Goal: Task Accomplishment & Management: Manage account settings

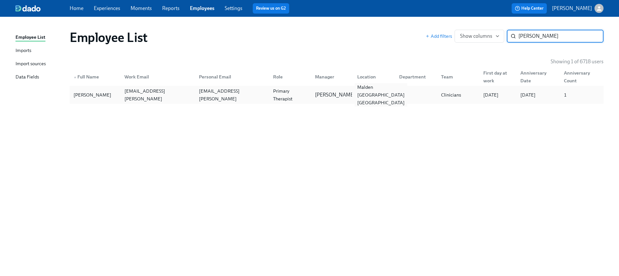
type input "[PERSON_NAME]"
click at [391, 92] on div "Malden [GEOGRAPHIC_DATA] [GEOGRAPHIC_DATA]" at bounding box center [373, 94] width 42 height 13
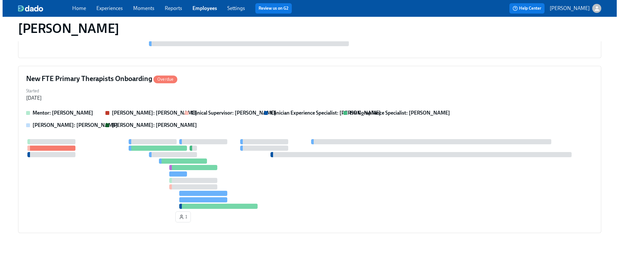
scroll to position [319, 0]
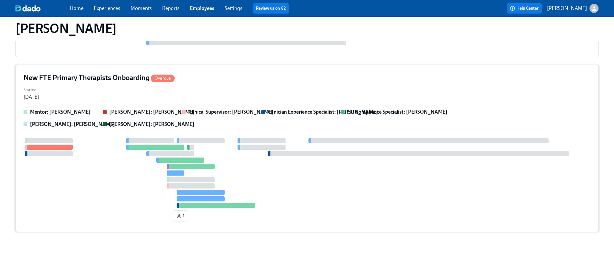
click at [295, 163] on div at bounding box center [307, 173] width 567 height 70
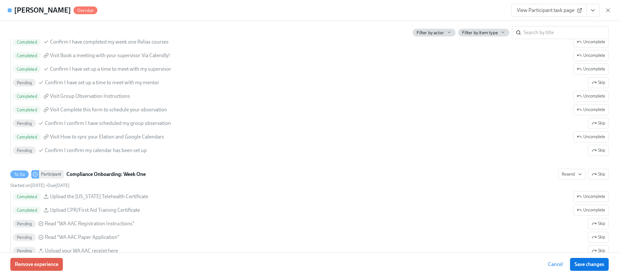
scroll to position [974, 0]
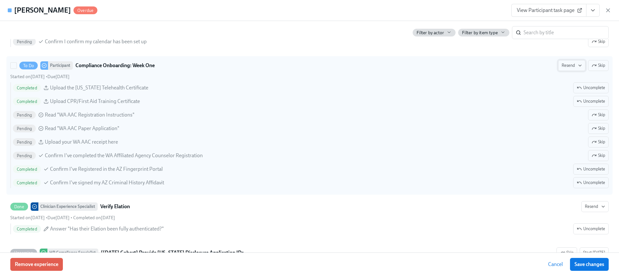
click at [565, 64] on span "Resend" at bounding box center [572, 65] width 20 height 6
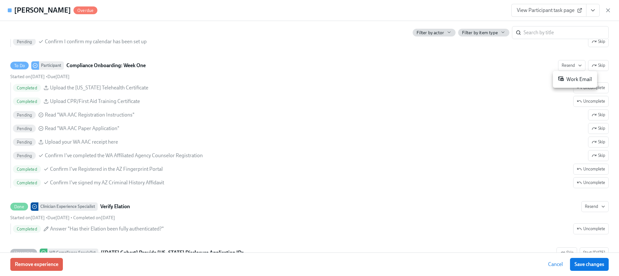
click at [559, 84] on li "Work Email" at bounding box center [575, 80] width 44 height 12
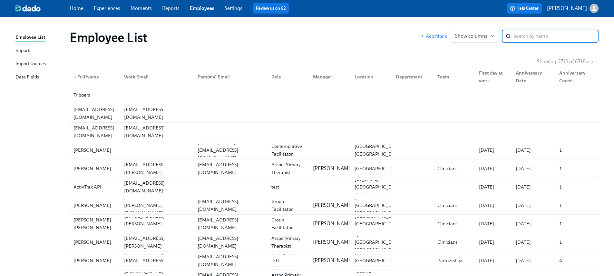
paste input "Donesha Wright"
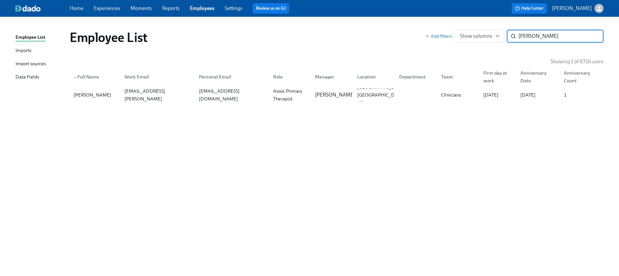
type input "Donesha Wright"
click at [315, 107] on div "Employee List Add filters Show columns Donesha Wright ​ Showing 1 of 6718 users…" at bounding box center [309, 143] width 588 height 236
click at [312, 98] on div "Brennan Maples" at bounding box center [334, 94] width 45 height 7
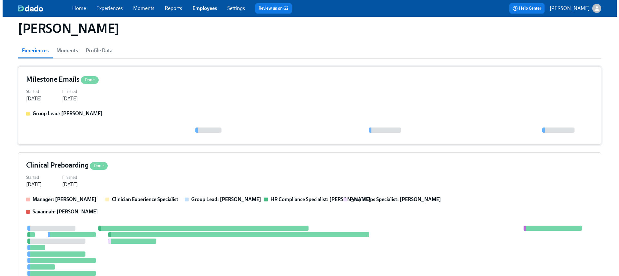
scroll to position [81, 0]
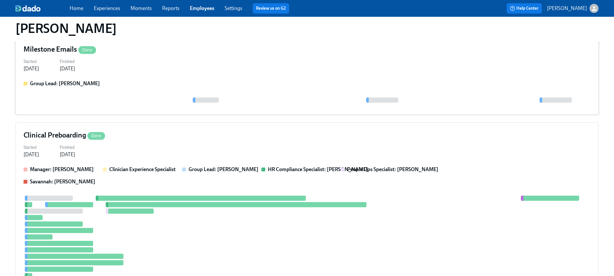
click at [263, 70] on div "Started Sep 18, 2025 Finished Oct 07, 2025" at bounding box center [307, 64] width 567 height 15
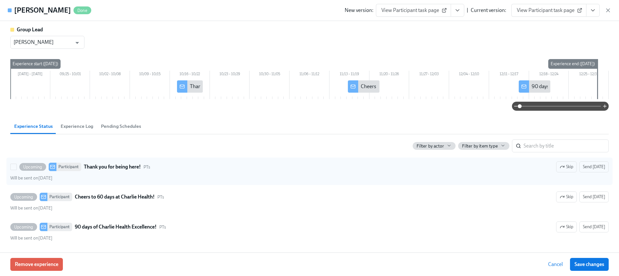
scroll to position [0, 0]
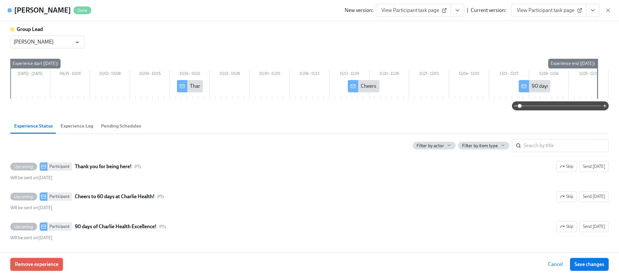
click at [28, 261] on span "Remove experience" at bounding box center [37, 264] width 44 height 6
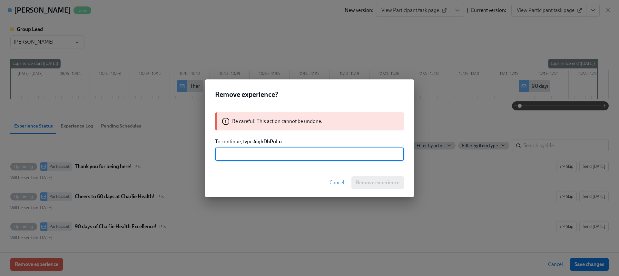
click at [273, 140] on strong "4ighDhPuLu" at bounding box center [267, 141] width 28 height 6
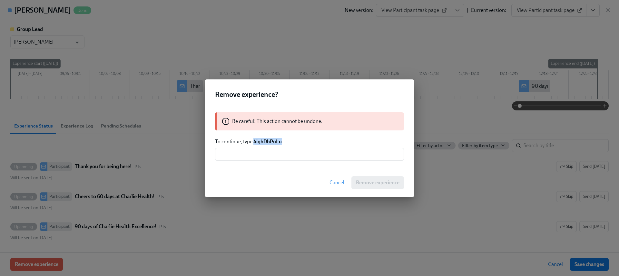
click at [273, 140] on strong "4ighDhPuLu" at bounding box center [267, 141] width 28 height 6
copy strong "4ighDhPuLu"
click at [277, 152] on input "text" at bounding box center [309, 154] width 189 height 13
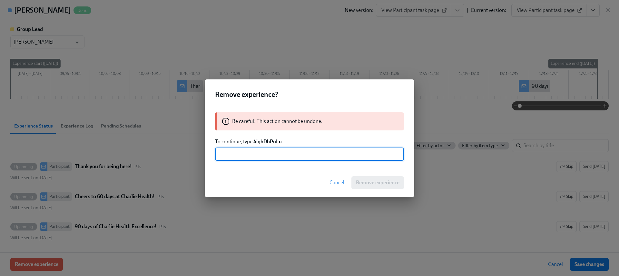
paste input "4ighDhPuLu"
type input "4ighDhPuLu"
click at [384, 184] on span "Remove experience" at bounding box center [378, 182] width 44 height 6
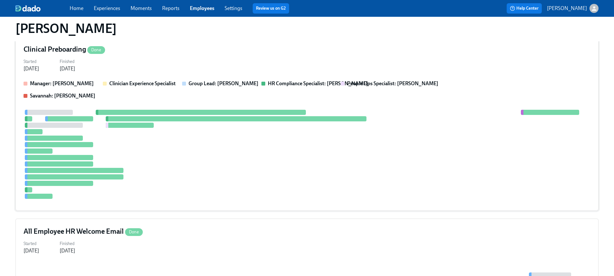
click at [171, 196] on div at bounding box center [307, 154] width 567 height 89
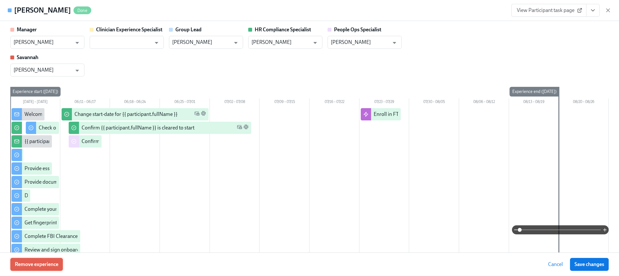
click at [50, 268] on button "Remove experience" at bounding box center [36, 264] width 53 height 13
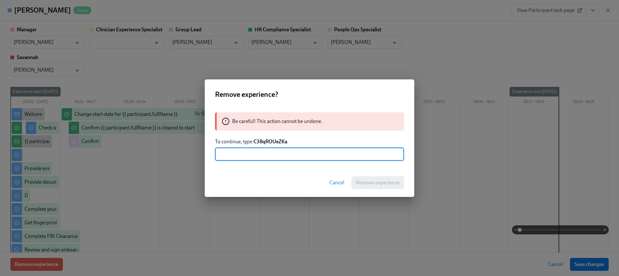
click at [273, 141] on strong "C38qROUeZKa" at bounding box center [270, 141] width 34 height 6
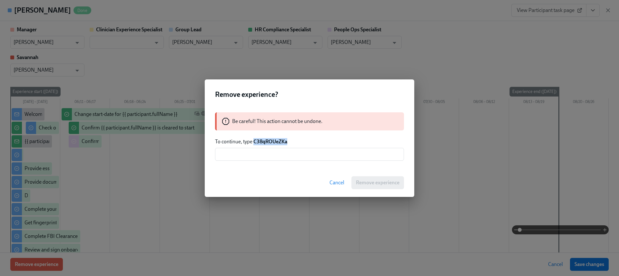
click at [273, 141] on strong "C38qROUeZKa" at bounding box center [270, 141] width 34 height 6
copy strong "C38qROUeZKa"
click at [273, 156] on input "text" at bounding box center [309, 154] width 189 height 13
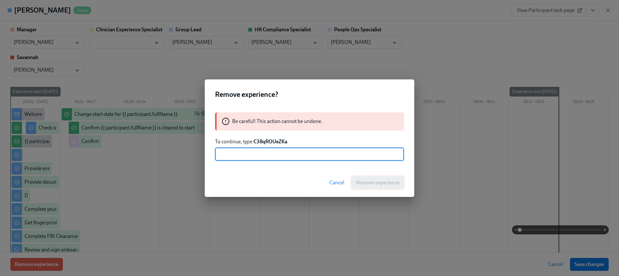
paste input "C38qROUeZKa"
type input "C38qROUeZKa"
click at [390, 181] on span "Remove experience" at bounding box center [378, 182] width 44 height 6
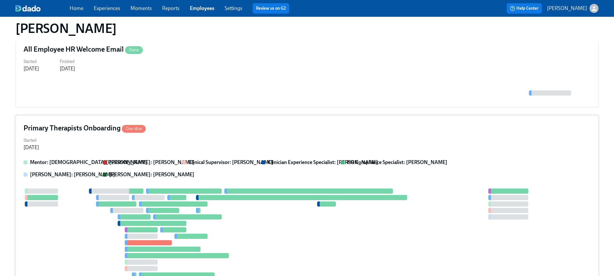
click at [205, 195] on div at bounding box center [302, 197] width 212 height 5
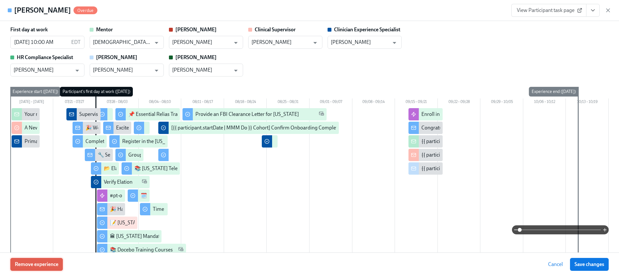
click at [50, 261] on span "Remove experience" at bounding box center [37, 264] width 44 height 6
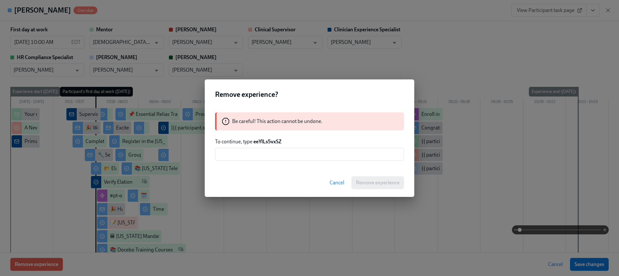
click at [264, 139] on strong "eeYlLs5vxSZ" at bounding box center [267, 141] width 28 height 6
copy strong "eeYlLs5vxSZ"
click at [244, 160] on div "Be careful! This action cannot be undone. To continue, type eeYlLs5vxSZ ​" at bounding box center [310, 136] width 210 height 64
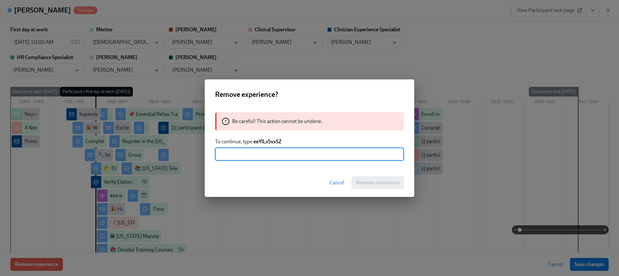
click at [301, 155] on input "text" at bounding box center [309, 154] width 189 height 13
paste input "eeYlLs5vxSZ"
type input "eeYlLs5vxSZ"
click at [356, 178] on button "Remove experience" at bounding box center [377, 182] width 53 height 13
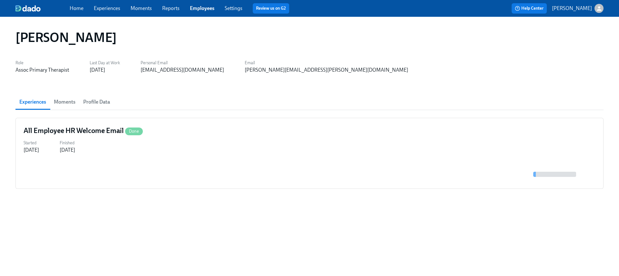
scroll to position [0, 0]
click at [223, 161] on div at bounding box center [310, 170] width 572 height 19
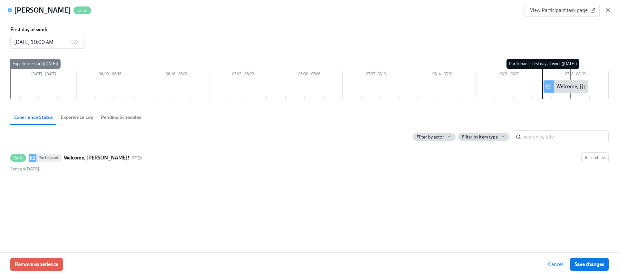
click at [611, 10] on icon "button" at bounding box center [608, 10] width 6 height 6
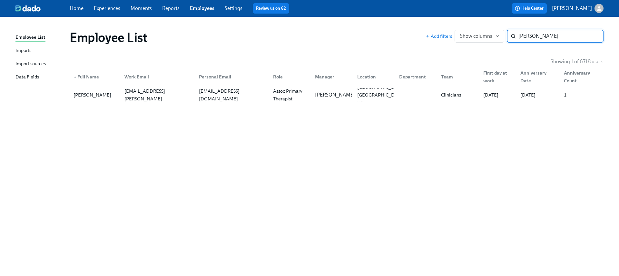
paste input "Cynthia Menard Clinton"
type input "Cynthia Menard Clinton"
click at [386, 98] on div "HOMESTEAD FL US" at bounding box center [381, 94] width 53 height 23
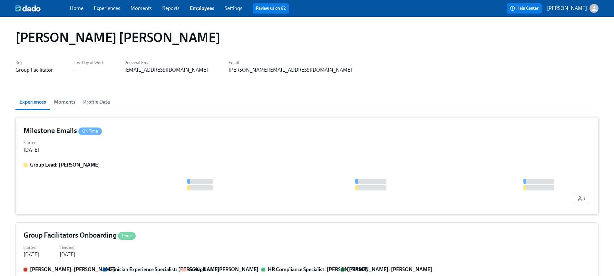
click at [151, 156] on div "Milestone Emails On Time Started Sep 24, 2024 Group Lead: Don Hopkins 1" at bounding box center [306, 166] width 583 height 97
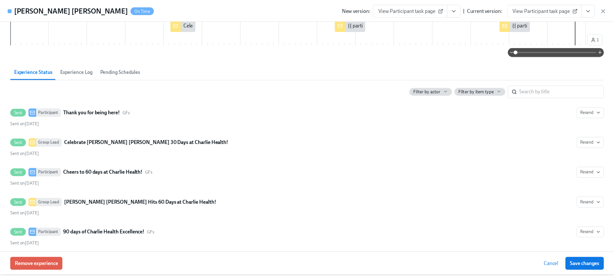
scroll to position [111, 0]
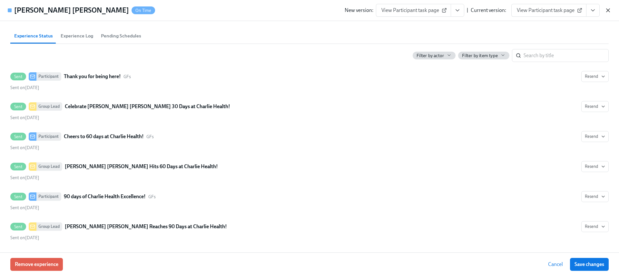
click at [608, 9] on icon "button" at bounding box center [608, 10] width 6 height 6
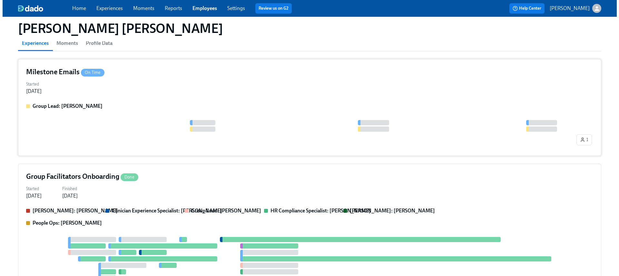
scroll to position [131, 0]
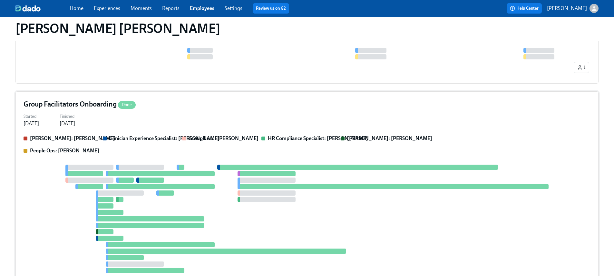
click at [186, 136] on div at bounding box center [184, 138] width 4 height 4
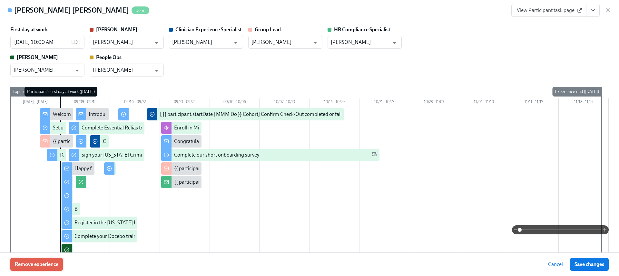
click at [49, 261] on span "Remove experience" at bounding box center [37, 264] width 44 height 6
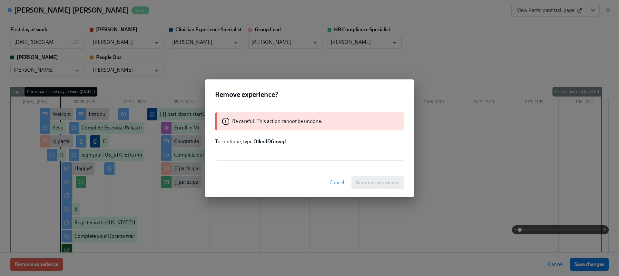
click at [271, 139] on strong "OIkndDGhwgI" at bounding box center [269, 141] width 33 height 6
copy strong "OIkndDGhwgI"
click at [276, 154] on input "text" at bounding box center [309, 154] width 189 height 13
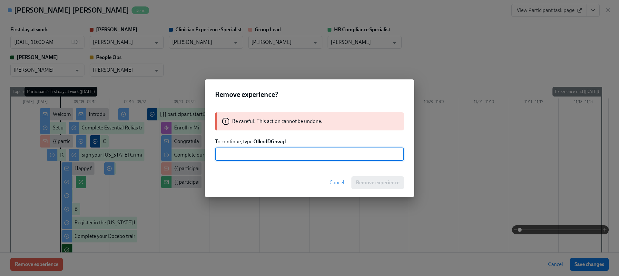
paste input "OIkndDGhwgI"
type input "OIkndDGhwgI"
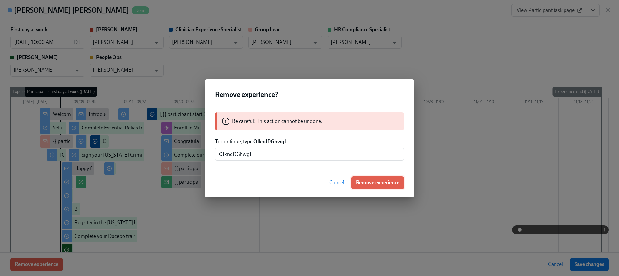
click at [367, 179] on span "Remove experience" at bounding box center [378, 182] width 44 height 6
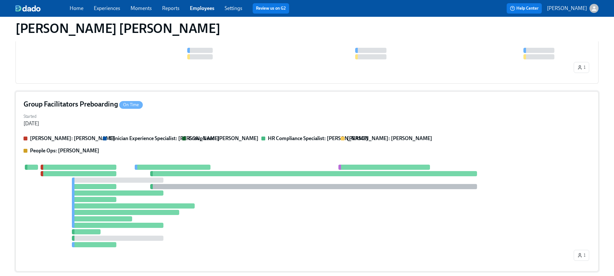
click at [280, 181] on div at bounding box center [298, 205] width 549 height 83
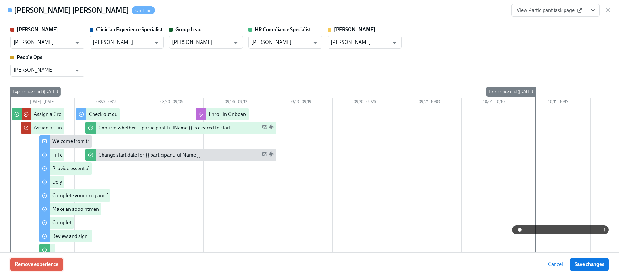
click at [53, 262] on span "Remove experience" at bounding box center [37, 264] width 44 height 6
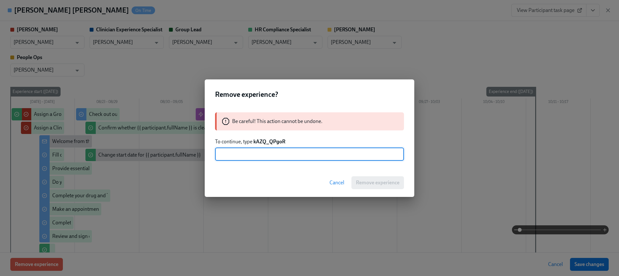
click at [264, 139] on strong "kAZQ_QPgoR" at bounding box center [269, 141] width 32 height 6
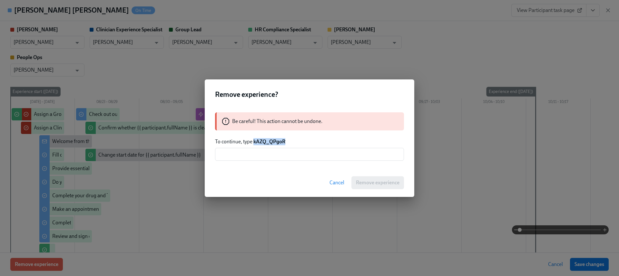
click at [264, 139] on strong "kAZQ_QPgoR" at bounding box center [269, 141] width 32 height 6
copy strong "kAZQ_QPgoR"
click at [264, 158] on input "text" at bounding box center [309, 154] width 189 height 13
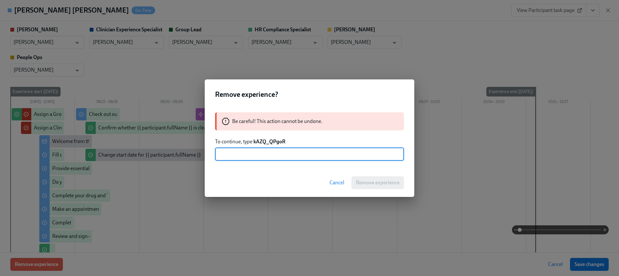
paste input "kAZQ_QPgoR"
type input "kAZQ_QPgoR"
click at [364, 180] on span "Remove experience" at bounding box center [378, 182] width 44 height 6
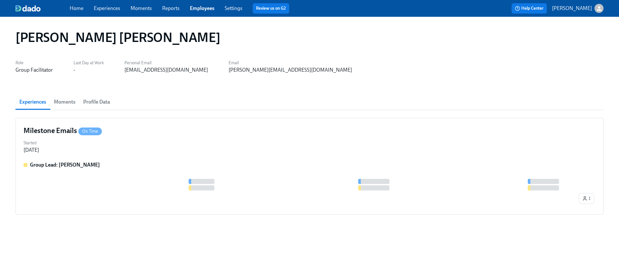
scroll to position [0, 0]
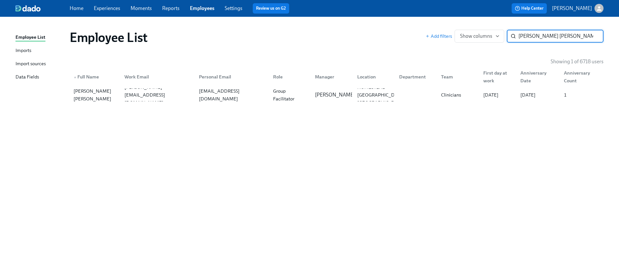
paste input "Nysheik Cutno"
type input "Nysheik Cutno"
click at [122, 103] on div "Nysheik Cutno nysheik.cutno@charliehealth.com ncutno@yahoo.com Experiential The…" at bounding box center [337, 95] width 534 height 18
paste input "Erica Wolfe"
type input "Erica Wolfe"
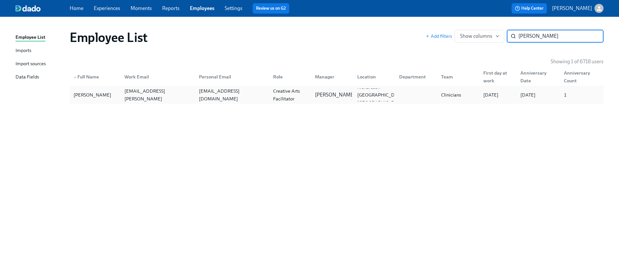
click at [231, 93] on div "ericawolfe08@gmail.com" at bounding box center [232, 94] width 72 height 15
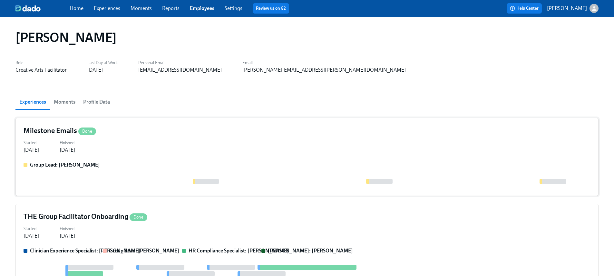
click at [125, 170] on div "Group Lead: Priscilla Cerdas" at bounding box center [307, 174] width 567 height 26
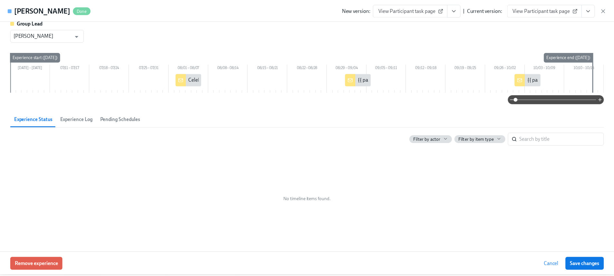
scroll to position [10, 0]
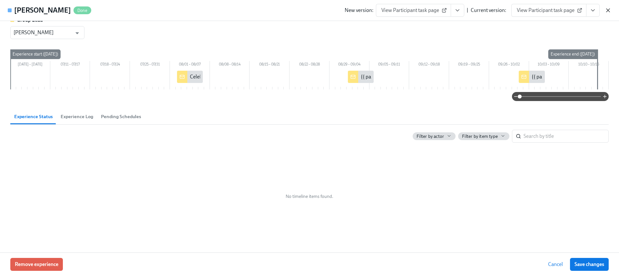
click at [607, 7] on icon "button" at bounding box center [608, 10] width 6 height 6
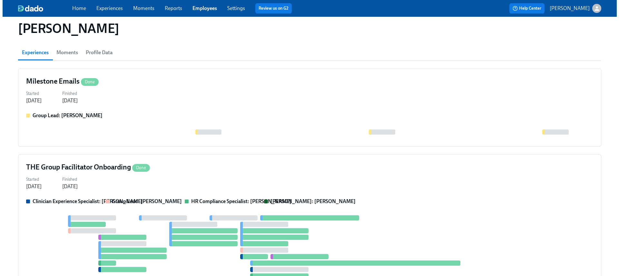
scroll to position [54, 0]
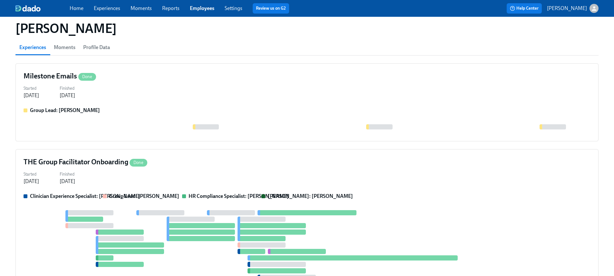
click at [134, 202] on div "Clinician Experience Specialist: Lara Babalola Group Lead: Priscilla Cerdas HR …" at bounding box center [307, 250] width 567 height 117
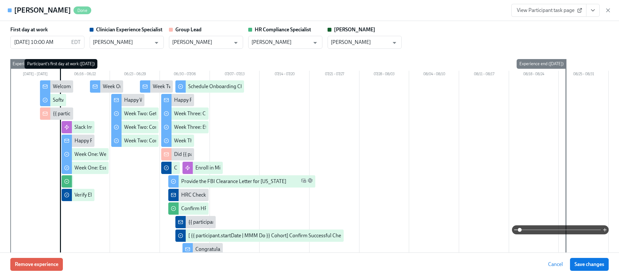
click at [32, 274] on div "Remove experience Cancel Save changes" at bounding box center [309, 264] width 619 height 24
click at [32, 269] on button "Remove experience" at bounding box center [36, 264] width 53 height 13
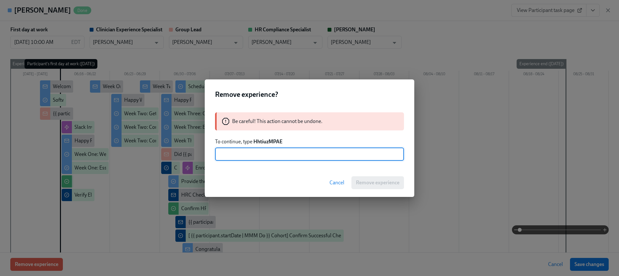
click at [269, 143] on strong "HhtiuzMPAE" at bounding box center [267, 141] width 29 height 6
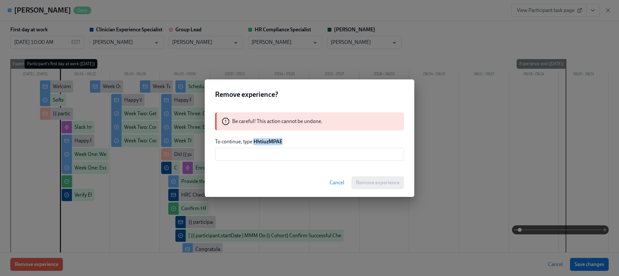
click at [269, 143] on strong "HhtiuzMPAE" at bounding box center [267, 141] width 29 height 6
copy strong "HhtiuzMPAE"
click at [267, 152] on input "text" at bounding box center [309, 154] width 189 height 13
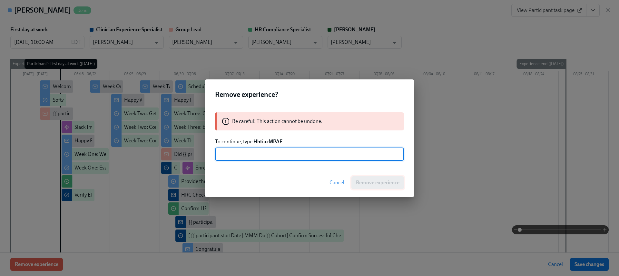
paste input "HhtiuzMPAE"
type input "HhtiuzMPAE"
click at [373, 183] on span "Remove experience" at bounding box center [378, 182] width 44 height 6
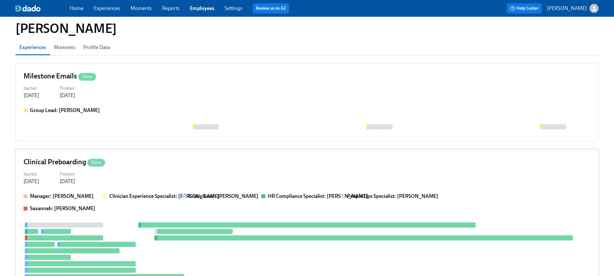
click at [255, 177] on div "Started May 29, 2025 Finished Jun 11, 2025" at bounding box center [307, 176] width 567 height 15
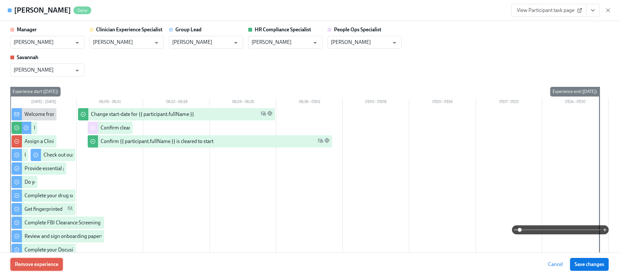
drag, startPoint x: 70, startPoint y: 256, endPoint x: 35, endPoint y: 268, distance: 37.2
click at [68, 257] on div "Remove experience Cancel Save changes" at bounding box center [309, 264] width 619 height 24
click at [35, 268] on button "Remove experience" at bounding box center [36, 264] width 53 height 13
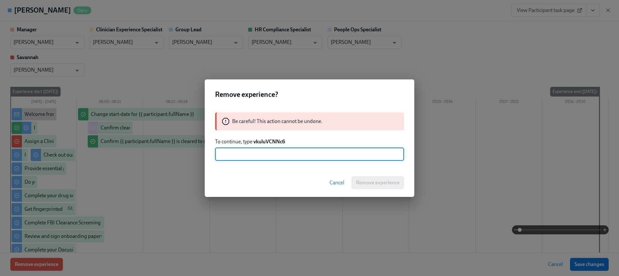
click at [273, 143] on strong "vkuluVCNNc6" at bounding box center [269, 141] width 32 height 6
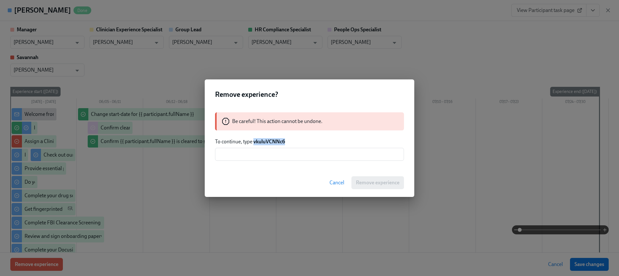
click at [273, 143] on strong "vkuluVCNNc6" at bounding box center [269, 141] width 32 height 6
copy strong "vkuluVCNNc6"
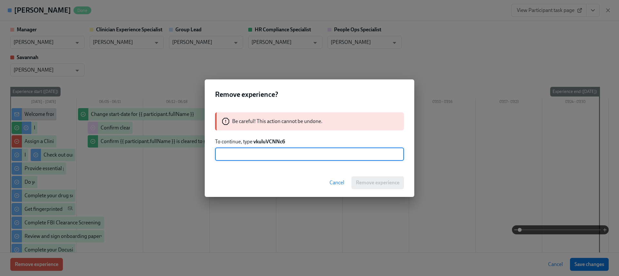
click at [273, 156] on input "text" at bounding box center [309, 154] width 189 height 13
paste input "vkuluVCNNc6"
type input "vkuluVCNNc6"
click at [396, 182] on span "Remove experience" at bounding box center [378, 182] width 44 height 6
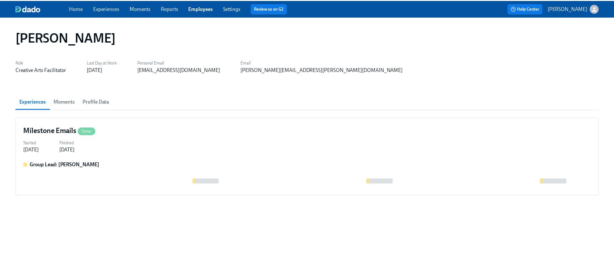
scroll to position [0, 0]
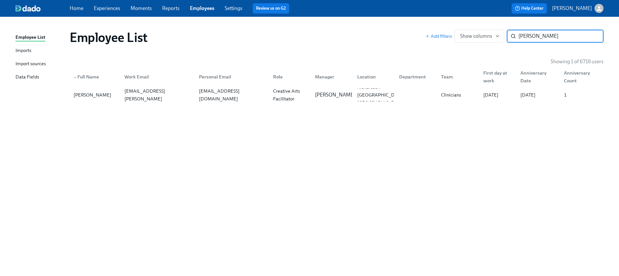
paste input "Marlissa Karpeh"
type input "Marlissa Karpeh"
click at [182, 99] on div "marlissa.karpeh@charliehealth.com" at bounding box center [156, 94] width 74 height 13
paste input "Ariana Johnson"
type input "Ariana Johnson"
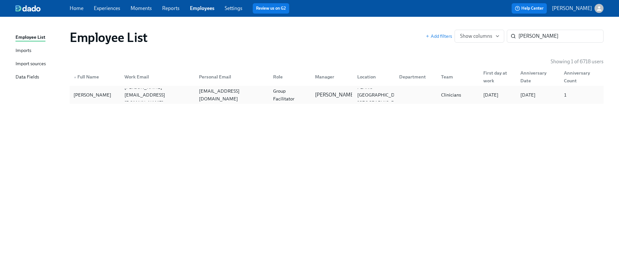
click at [231, 96] on div "arianalynn2003.aj@gmail.com" at bounding box center [232, 94] width 72 height 15
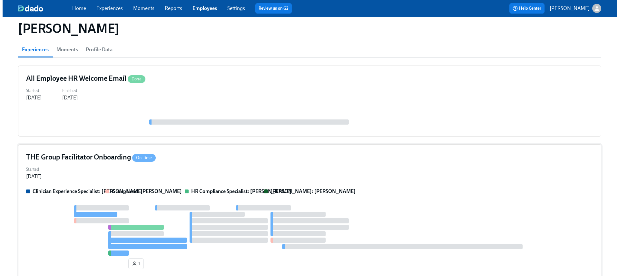
scroll to position [53, 0]
click at [143, 189] on strong "Group Lead: Todd Johnston" at bounding box center [144, 191] width 70 height 6
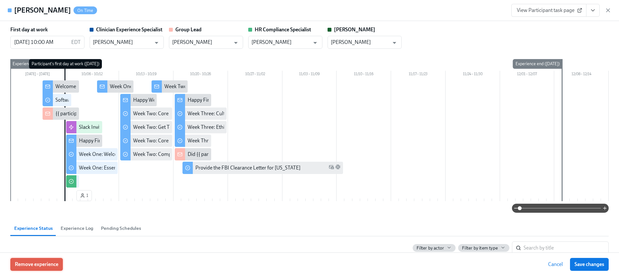
click at [43, 259] on button "Remove experience" at bounding box center [36, 264] width 53 height 13
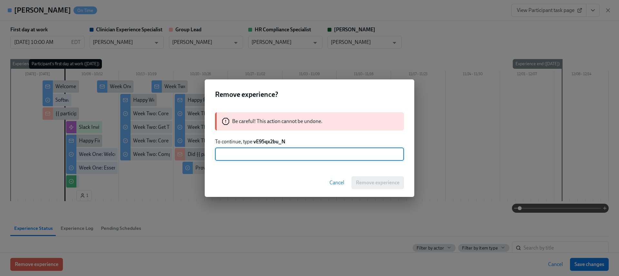
click at [266, 139] on strong "vE95qx2bu_N" at bounding box center [269, 141] width 32 height 6
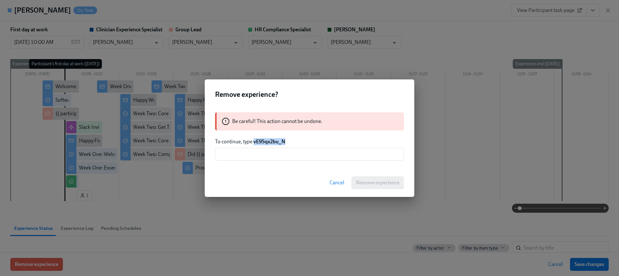
click at [266, 139] on strong "vE95qx2bu_N" at bounding box center [269, 141] width 32 height 6
copy strong "vE95qx2bu_N"
click at [263, 154] on input "text" at bounding box center [309, 154] width 189 height 13
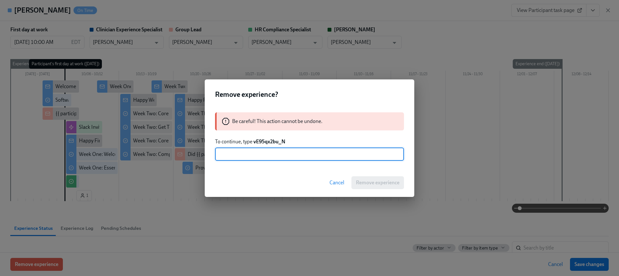
paste input "vE95qx2bu_N"
type input "vE95qx2bu_N"
click at [389, 187] on button "Remove experience" at bounding box center [377, 182] width 53 height 13
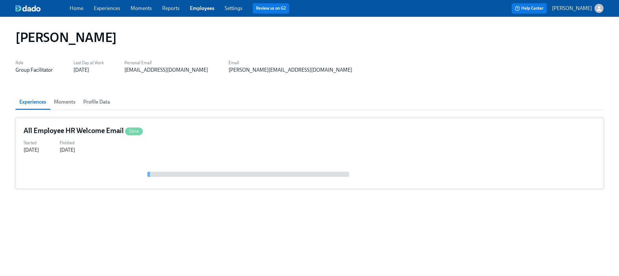
scroll to position [0, 0]
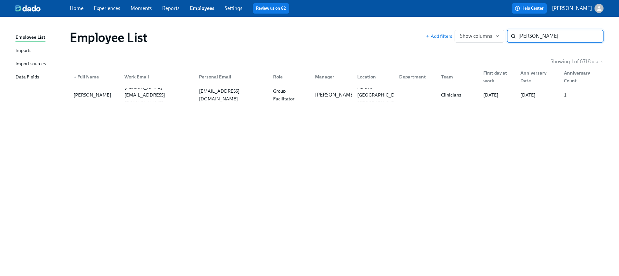
paste input "Michael McGrady"
type input "Michael McGrady"
click at [150, 99] on div "michael.mcgrady@charliehealth.com" at bounding box center [156, 94] width 74 height 13
paste input "Shandoline Williams"
type input "Shandoline Williams"
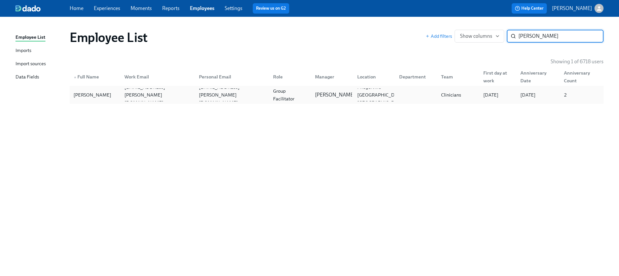
click at [290, 94] on div "Group Facilitator" at bounding box center [290, 94] width 39 height 15
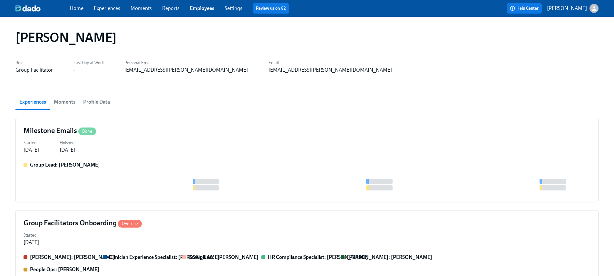
click at [137, 175] on div "Group Lead: Will Wischhusen" at bounding box center [307, 177] width 567 height 33
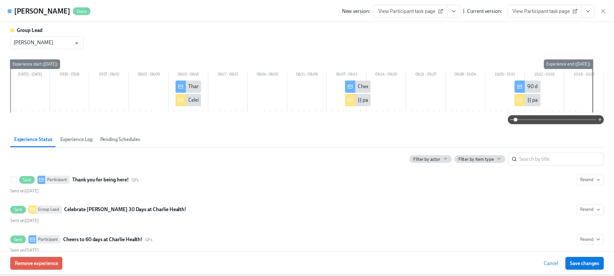
scroll to position [104, 0]
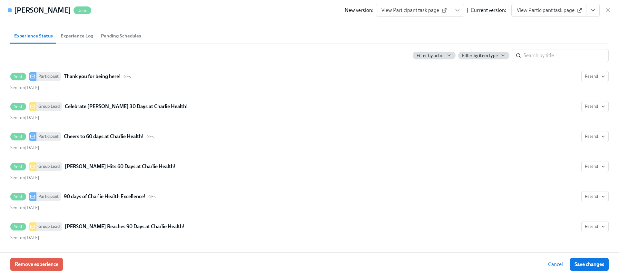
drag, startPoint x: 606, startPoint y: 11, endPoint x: 588, endPoint y: 19, distance: 19.6
click at [607, 11] on icon "button" at bounding box center [608, 10] width 6 height 6
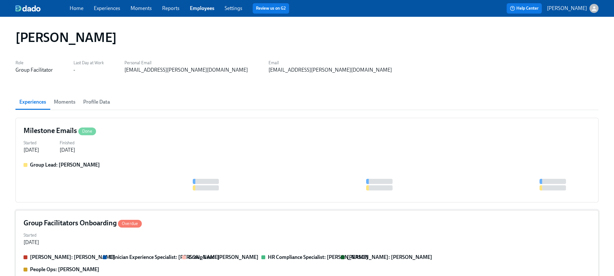
click at [151, 231] on div "Started Jun 24, 2024" at bounding box center [307, 237] width 567 height 15
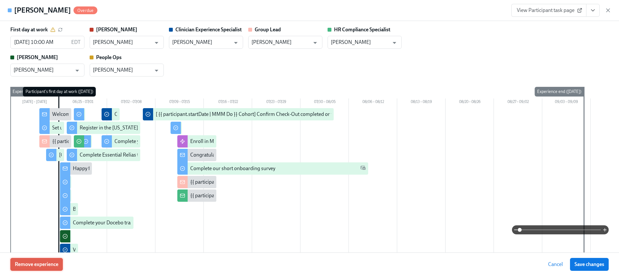
click at [32, 267] on span "Remove experience" at bounding box center [37, 264] width 44 height 6
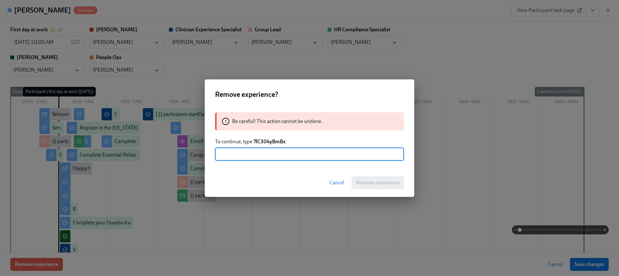
click at [278, 136] on div "Be careful! This action cannot be undone. To continue, type 7lC304yBmBx ​" at bounding box center [310, 136] width 210 height 64
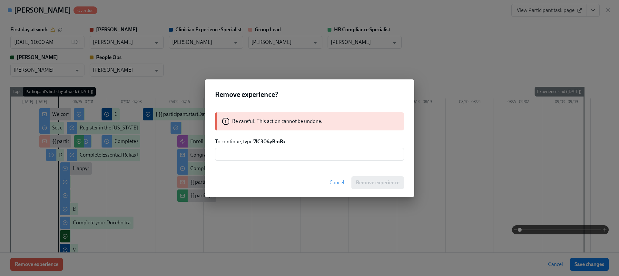
click at [271, 143] on strong "7lC304yBmBx" at bounding box center [269, 141] width 32 height 6
copy strong "7lC304yBmBx"
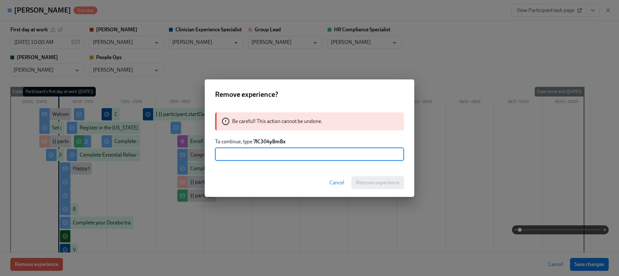
click at [266, 153] on input "text" at bounding box center [309, 154] width 189 height 13
paste input "7lC304yBmBx"
type input "7lC304yBmBx"
click at [369, 182] on span "Remove experience" at bounding box center [378, 182] width 44 height 6
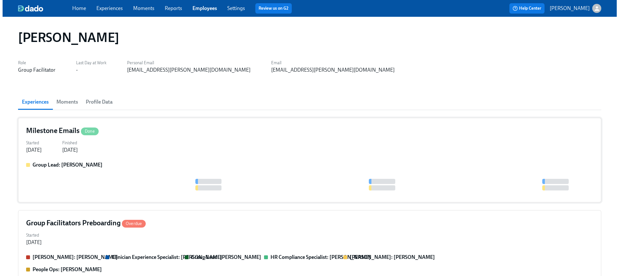
scroll to position [113, 0]
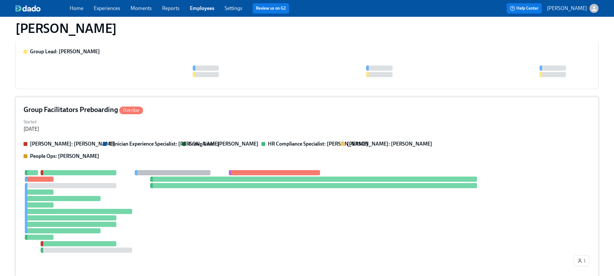
click at [224, 164] on div "Clarissa: Savannah Doherty Clinician Experience Specialist: Savannah Doherty Gr…" at bounding box center [307, 204] width 567 height 128
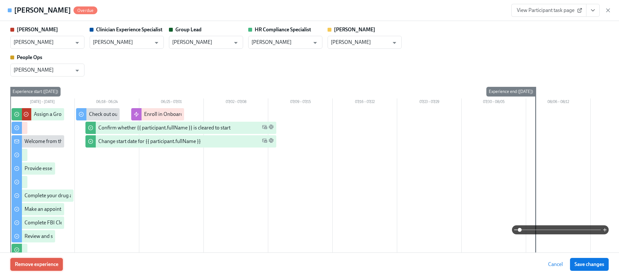
click at [54, 260] on button "Remove experience" at bounding box center [36, 264] width 53 height 13
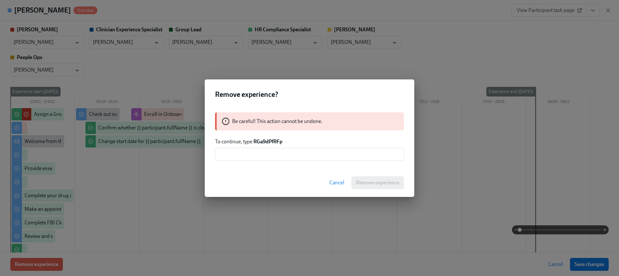
click at [265, 142] on strong "RGa9dPfRFp" at bounding box center [267, 141] width 29 height 6
copy strong "RGa9dPfRFp"
click at [263, 158] on input "text" at bounding box center [309, 154] width 189 height 13
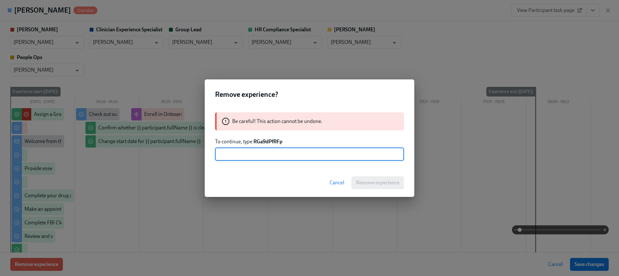
paste input "RGa9dPfRFp"
type input "RGa9dPfRFp"
click at [359, 185] on span "Remove experience" at bounding box center [378, 182] width 44 height 6
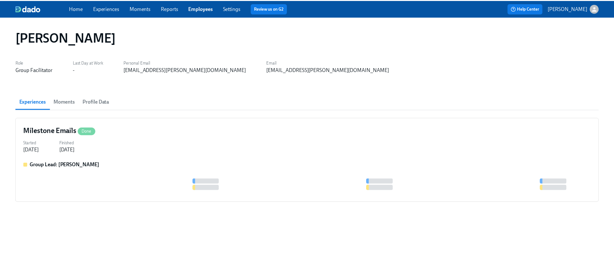
scroll to position [0, 0]
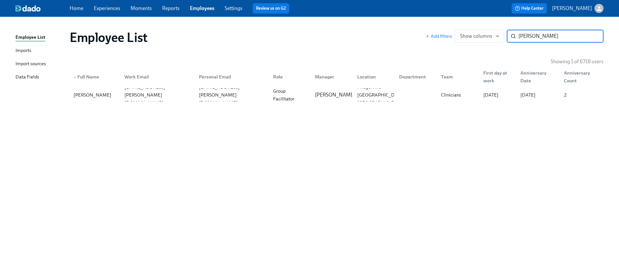
paste input "Raymond Lester"
type input "Raymond Lester"
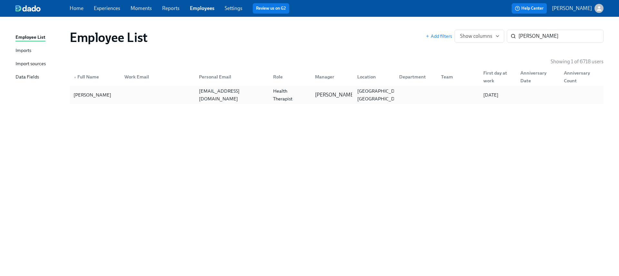
click at [239, 99] on div "raylester2016@gmail.com" at bounding box center [231, 94] width 74 height 13
paste input "eilly Brown"
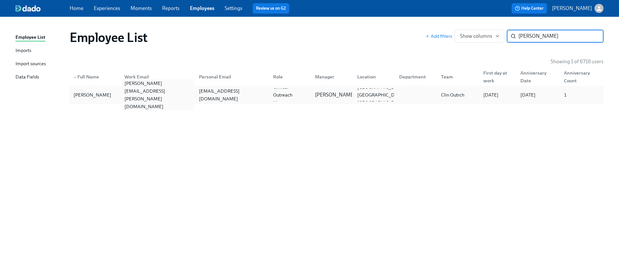
type input "Reilly Brown"
click at [185, 99] on div "reilly.brown@charliehealth.com" at bounding box center [156, 94] width 74 height 13
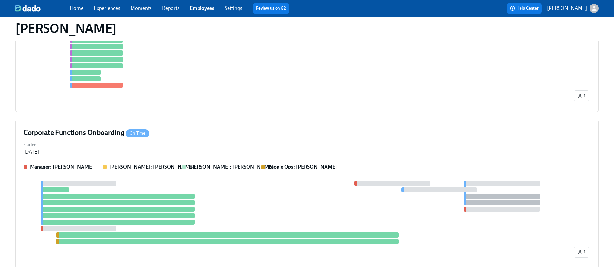
scroll to position [416, 0]
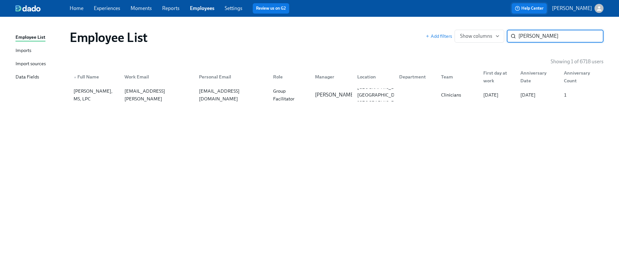
type input "Kamilah Wrigh"
click at [194, 94] on div "wrightkamilah@gmail.com" at bounding box center [231, 94] width 74 height 13
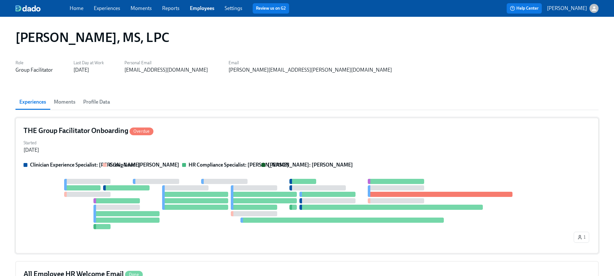
click at [166, 173] on div "Clinician Experience Specialist: Maggie Greenawalt Group Lead: Claire DeLise HR…" at bounding box center [307, 203] width 567 height 84
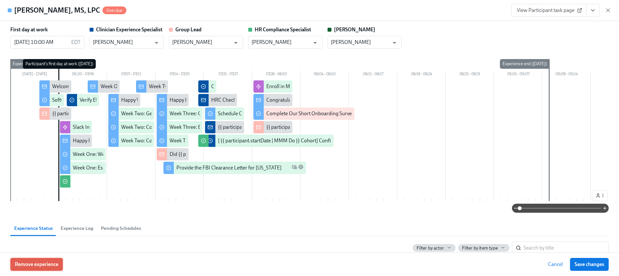
click at [40, 266] on span "Remove experience" at bounding box center [37, 264] width 44 height 6
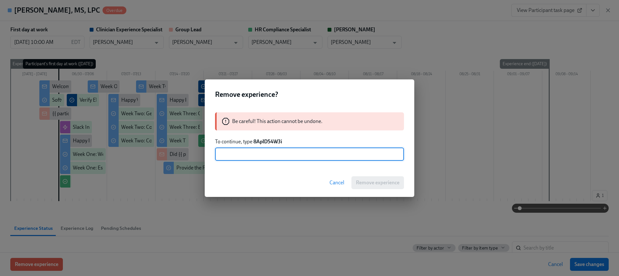
click at [274, 138] on strong "8AplD54W3i" at bounding box center [267, 141] width 29 height 6
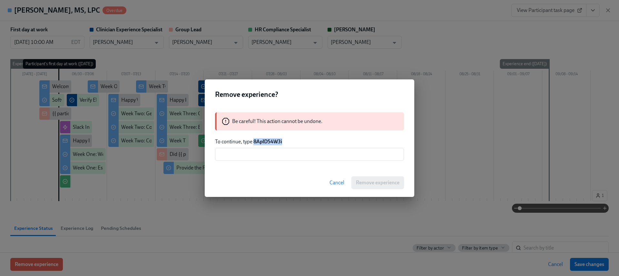
click at [274, 138] on strong "8AplD54W3i" at bounding box center [267, 141] width 29 height 6
click at [273, 152] on input "text" at bounding box center [309, 154] width 189 height 13
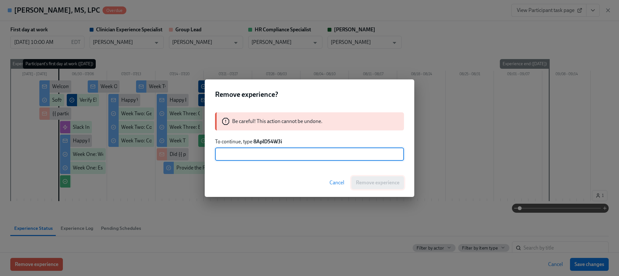
paste input "8AplD54W3i"
type input "8AplD54W3i"
click at [402, 189] on div "Cancel Remove experience" at bounding box center [310, 182] width 210 height 28
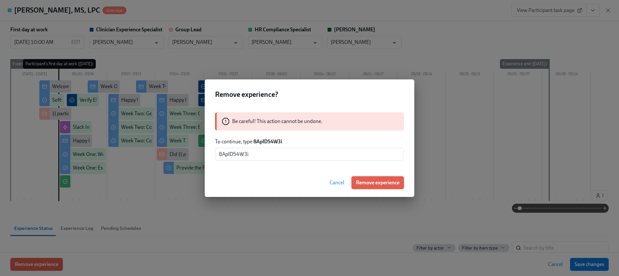
click at [378, 185] on button "Remove experience" at bounding box center [377, 182] width 53 height 13
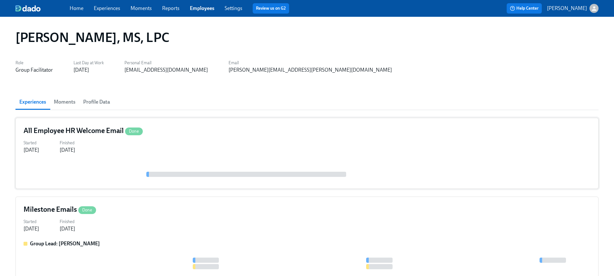
click at [185, 131] on div "All Employee HR Welcome Email Done" at bounding box center [307, 131] width 567 height 10
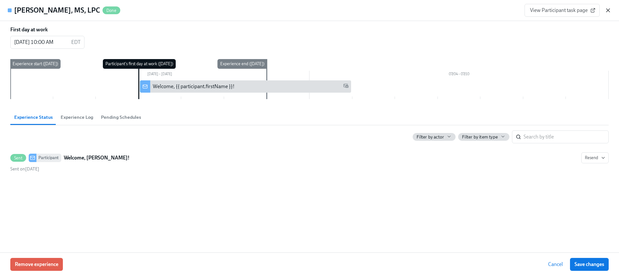
click at [606, 11] on icon "button" at bounding box center [608, 10] width 6 height 6
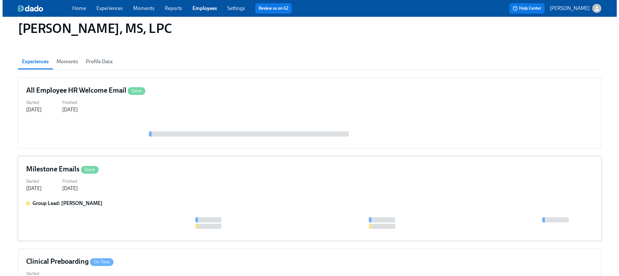
scroll to position [118, 0]
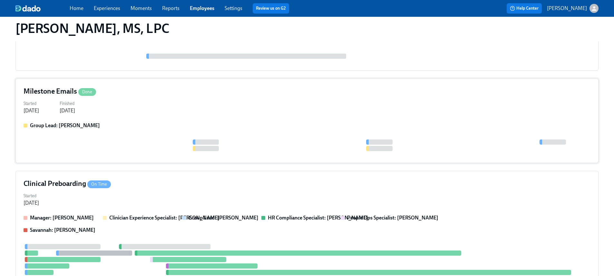
click at [258, 162] on div "Milestone Emails Done Started Jul 29, 2025 Finished Oct 07, 2025 Group Lead: Cl…" at bounding box center [306, 120] width 583 height 84
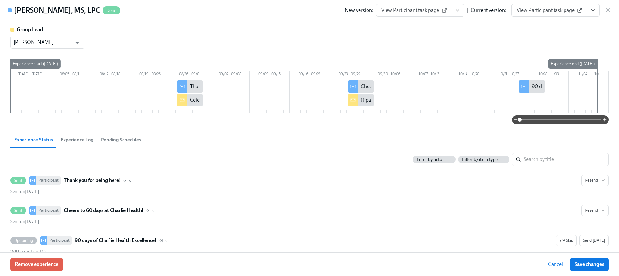
scroll to position [14, 0]
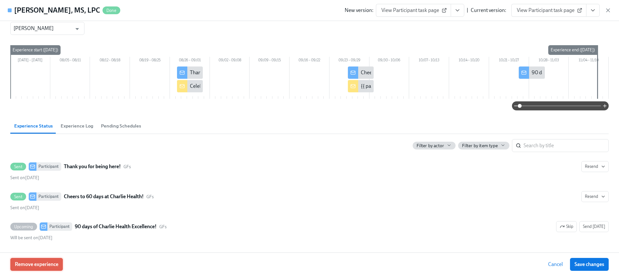
click at [47, 267] on span "Remove experience" at bounding box center [37, 264] width 44 height 6
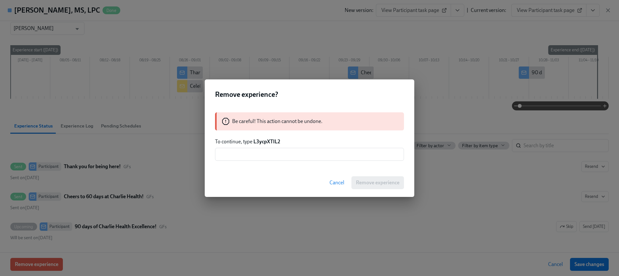
click at [271, 137] on div "Be careful! This action cannot be undone. To continue, type L3ycpXTIL2 ​" at bounding box center [310, 136] width 210 height 64
click at [265, 143] on strong "L3ycpXTIL2" at bounding box center [266, 141] width 27 height 6
click at [271, 154] on input "text" at bounding box center [309, 154] width 189 height 13
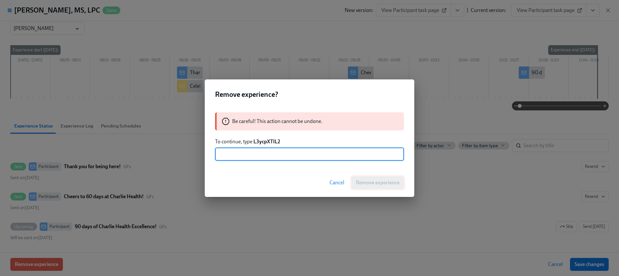
paste input "L3ycpXTIL2"
type input "L3ycpXTIL2"
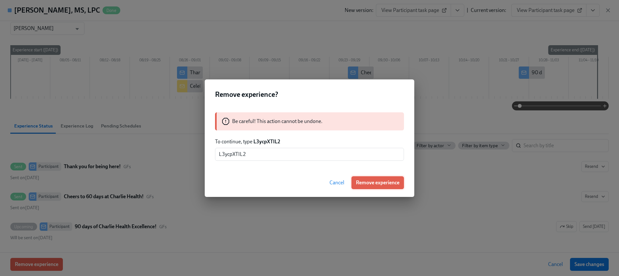
click at [380, 185] on span "Remove experience" at bounding box center [378, 182] width 44 height 6
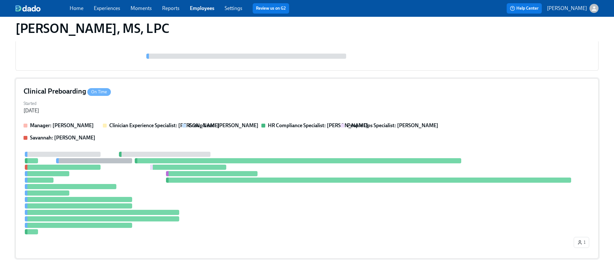
click at [349, 169] on div at bounding box center [298, 193] width 549 height 83
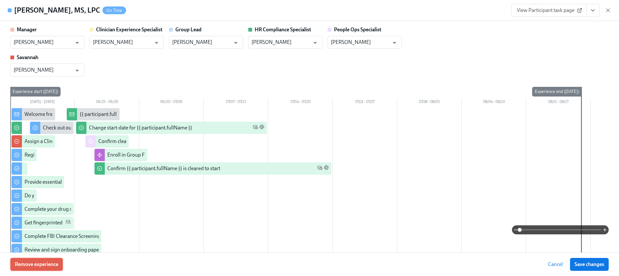
click at [45, 267] on span "Remove experience" at bounding box center [37, 264] width 44 height 6
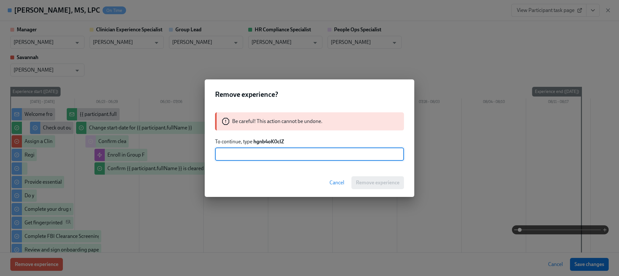
click at [264, 141] on strong "hgnb4oK0cIZ" at bounding box center [268, 141] width 31 height 6
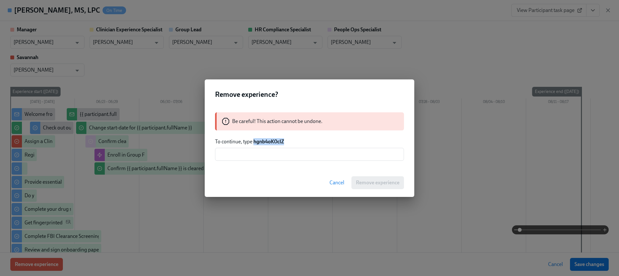
click at [264, 141] on strong "hgnb4oK0cIZ" at bounding box center [268, 141] width 31 height 6
click at [287, 154] on input "text" at bounding box center [309, 154] width 189 height 13
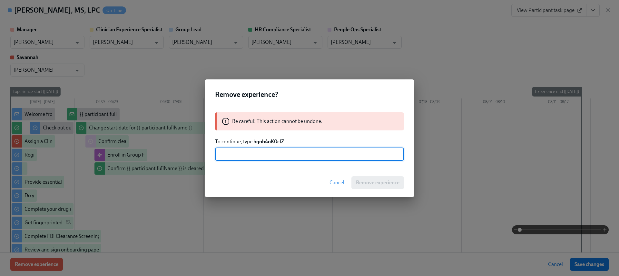
paste input "hgnb4oK0cIZ"
type input "hgnb4oK0cIZ"
click at [356, 182] on span "Remove experience" at bounding box center [378, 182] width 44 height 6
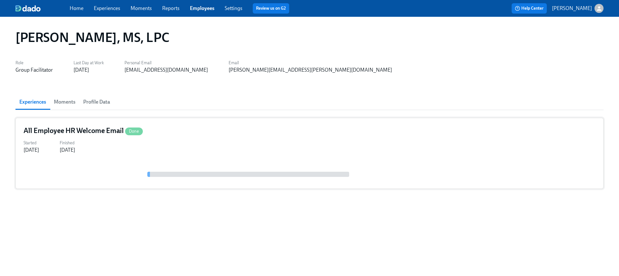
scroll to position [0, 0]
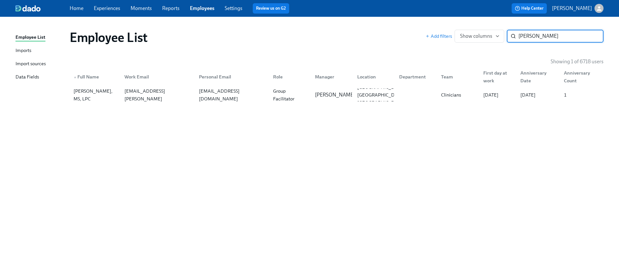
paste input "Sarah Mayer"
type input "Sarah Mayer"
click at [188, 83] on div "▲ Full Name Work Email Personal Email Role Manager Location Department Team Fir…" at bounding box center [337, 75] width 534 height 21
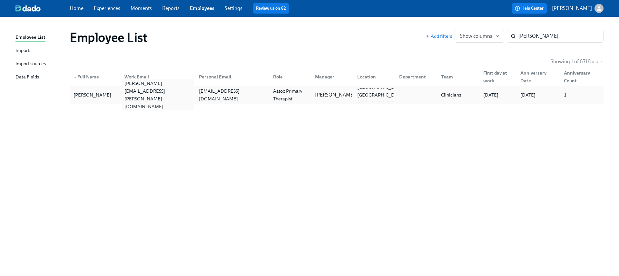
click at [188, 90] on div "sarah.mayer@charliehealth.com" at bounding box center [156, 94] width 74 height 13
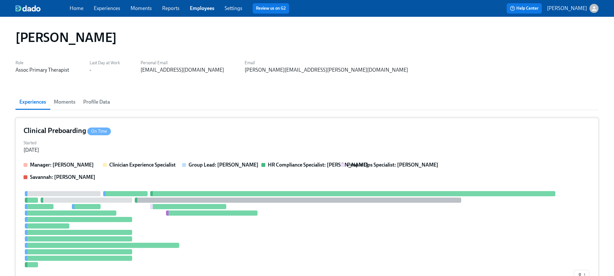
click at [104, 220] on div at bounding box center [78, 219] width 107 height 5
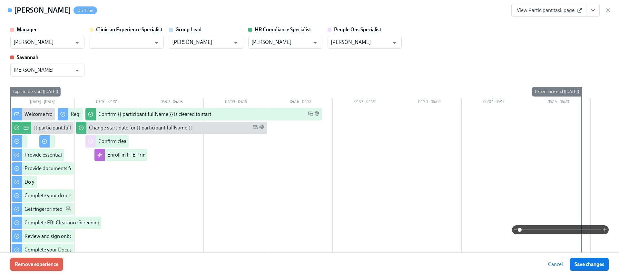
click at [49, 261] on span "Remove experience" at bounding box center [37, 264] width 44 height 6
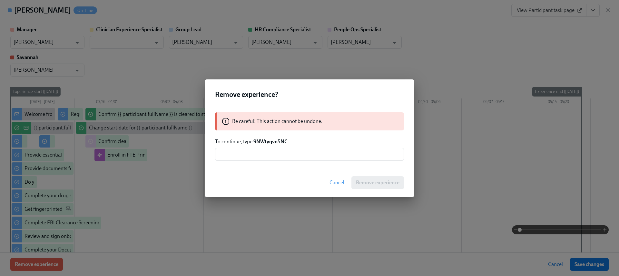
click at [268, 143] on strong "9NWtyqvn5NC" at bounding box center [270, 141] width 34 height 6
click at [267, 153] on input "text" at bounding box center [309, 154] width 189 height 13
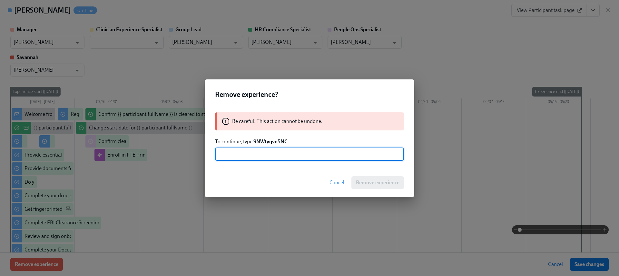
paste input "9NWtyqvn5NC"
type input "9NWtyqvn5NC"
click at [363, 178] on button "Remove experience" at bounding box center [377, 182] width 53 height 13
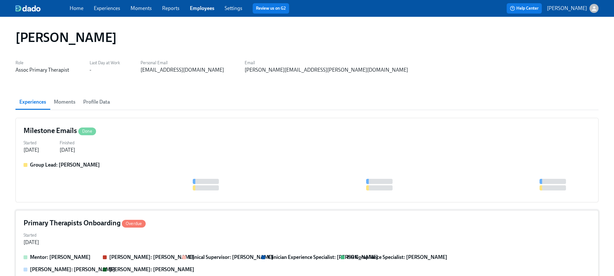
click at [109, 239] on div "Started Mar 28, 2025" at bounding box center [307, 237] width 567 height 15
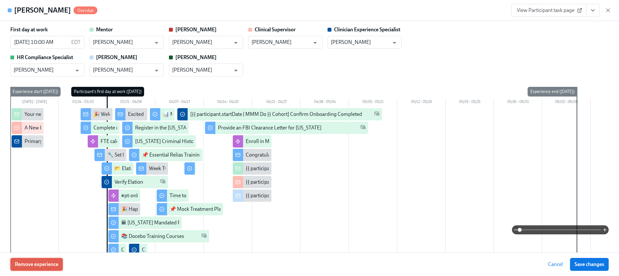
click at [32, 264] on span "Remove experience" at bounding box center [37, 264] width 44 height 6
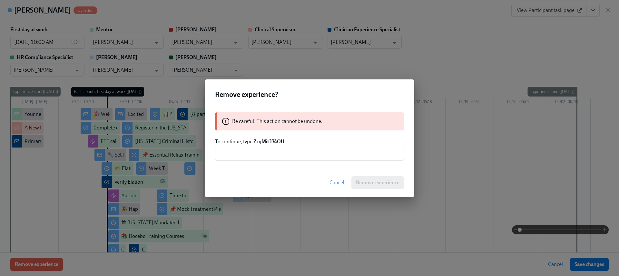
click at [268, 142] on strong "ZzgMitJ74OU" at bounding box center [268, 141] width 31 height 6
click at [261, 156] on input "text" at bounding box center [309, 154] width 189 height 13
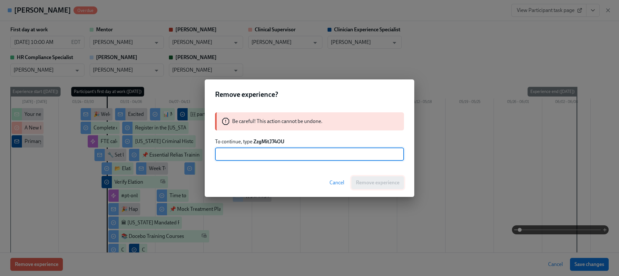
paste input "ZzgMitJ74OU"
type input "ZzgMitJ74OU"
click at [405, 185] on div "Cancel Remove experience" at bounding box center [310, 182] width 210 height 28
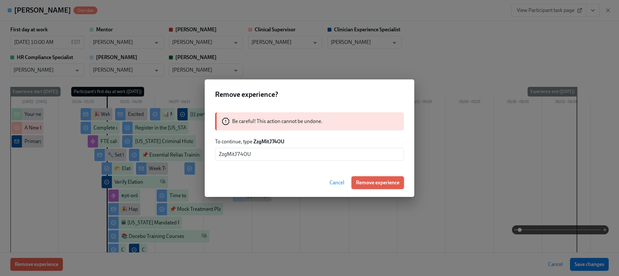
click at [399, 184] on button "Remove experience" at bounding box center [377, 182] width 53 height 13
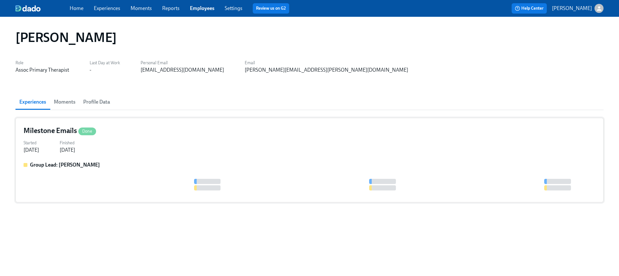
click at [116, 160] on div "Milestone Emails Done Started Apr 19, 2025 Finished Jul 07, 2025 Group Lead: St…" at bounding box center [309, 160] width 588 height 84
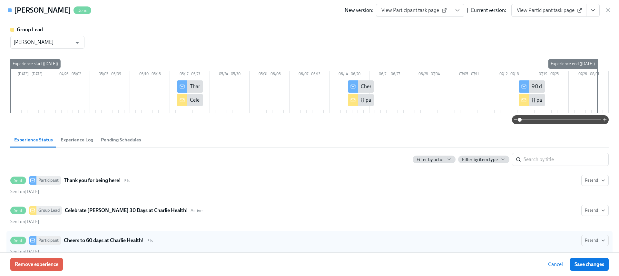
scroll to position [104, 0]
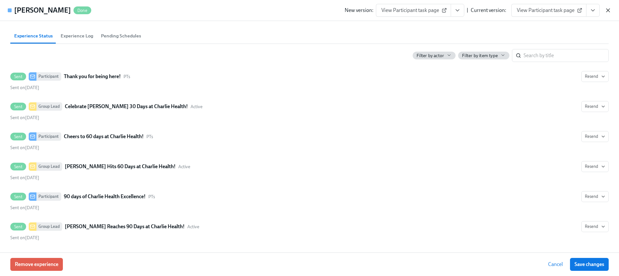
click at [606, 8] on icon "button" at bounding box center [608, 10] width 6 height 6
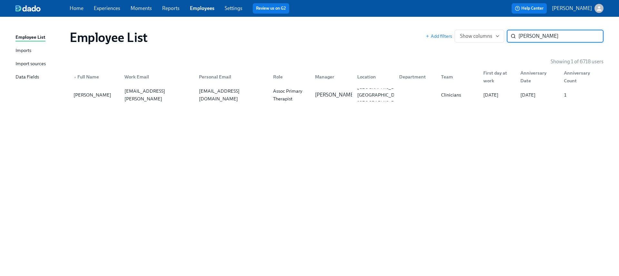
paste input "Joey Caggiano"
type input "Joey Caggiano"
click at [183, 90] on div "joey.caggiano@charliehealth.com" at bounding box center [156, 94] width 74 height 13
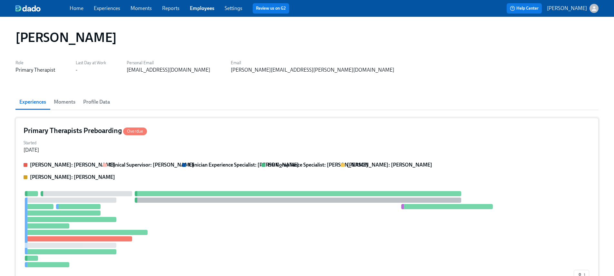
click at [90, 155] on div "Primary Therapists Preboarding Overdue Started Aug 05, 2024 Clarissa: Savannah …" at bounding box center [306, 204] width 583 height 173
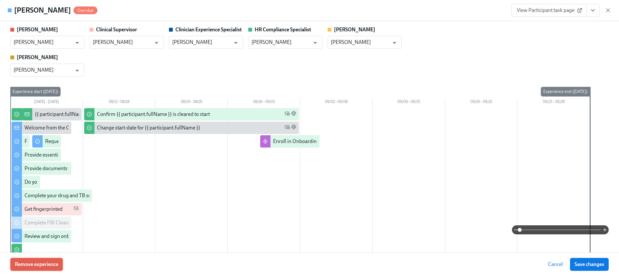
click at [36, 266] on span "Remove experience" at bounding box center [37, 264] width 44 height 6
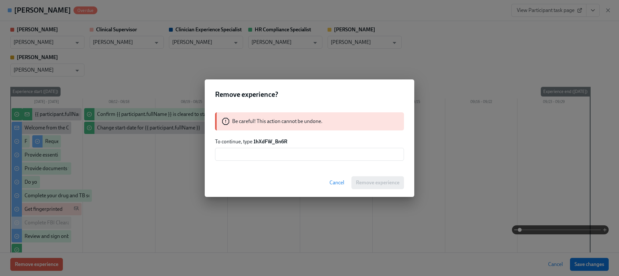
click at [264, 140] on strong "1hXdFW_Bn6R" at bounding box center [270, 141] width 34 height 6
click at [259, 159] on input "text" at bounding box center [309, 154] width 189 height 13
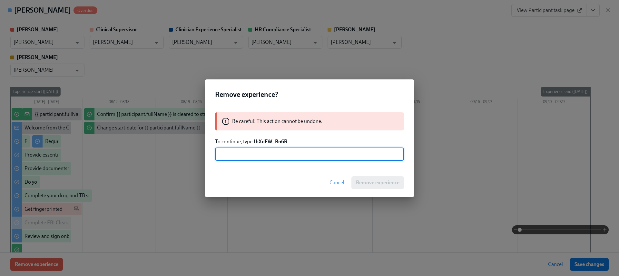
paste input "1hXdFW_Bn6R"
type input "1hXdFW_Bn6R"
click at [368, 187] on button "Remove experience" at bounding box center [377, 182] width 53 height 13
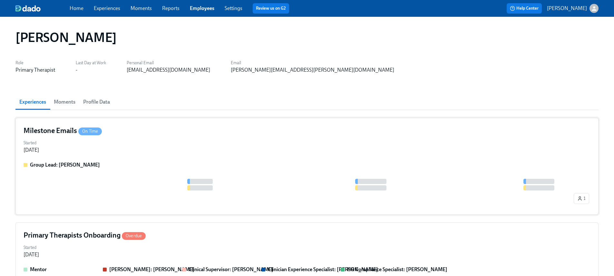
click at [125, 191] on div "1" at bounding box center [307, 193] width 567 height 28
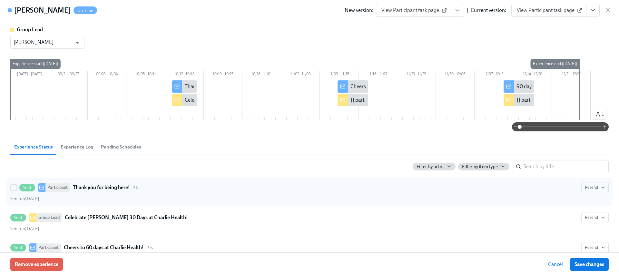
scroll to position [111, 0]
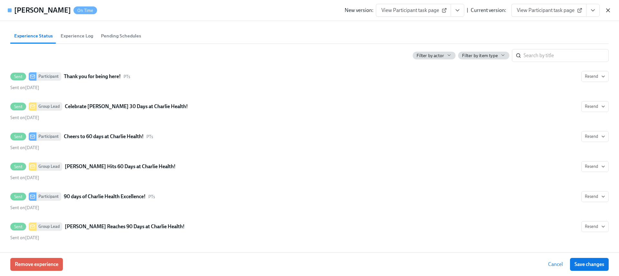
click at [607, 7] on icon "button" at bounding box center [608, 10] width 6 height 6
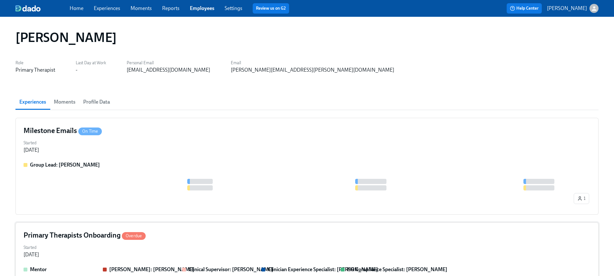
click at [140, 256] on div "Started Aug 29, 2024" at bounding box center [307, 249] width 567 height 15
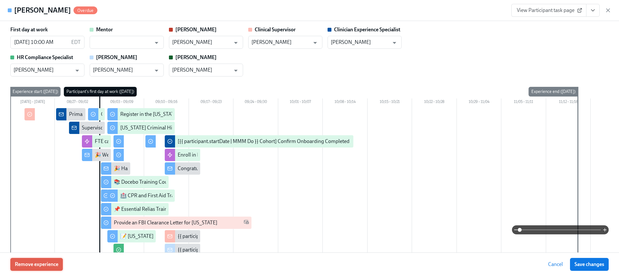
click at [31, 268] on button "Remove experience" at bounding box center [36, 264] width 53 height 13
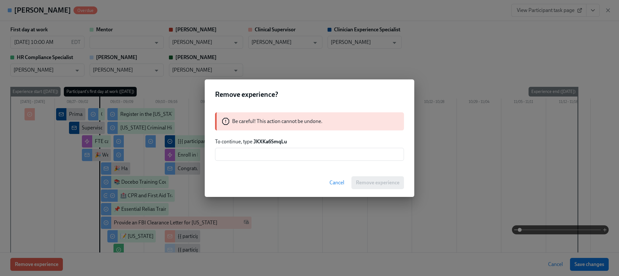
click at [286, 142] on strong "JKXKa6SmqLu" at bounding box center [270, 141] width 34 height 6
click at [287, 149] on input "text" at bounding box center [309, 154] width 189 height 13
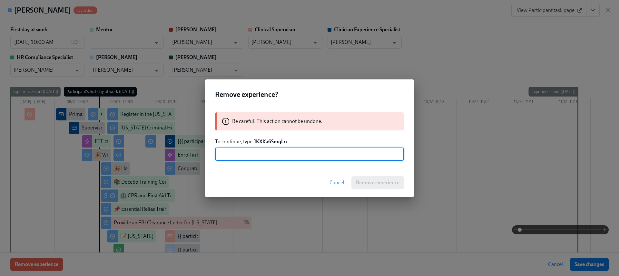
click at [282, 142] on strong "JKXKa6SmqLu" at bounding box center [270, 141] width 34 height 6
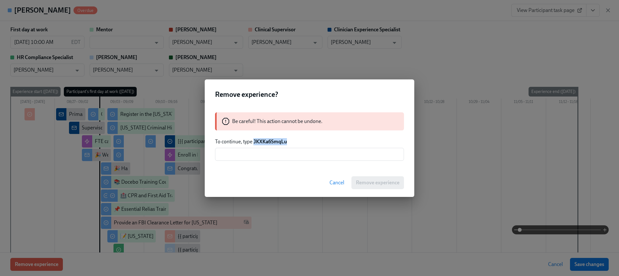
click at [282, 142] on strong "JKXKa6SmqLu" at bounding box center [270, 141] width 34 height 6
click at [279, 153] on input "text" at bounding box center [309, 154] width 189 height 13
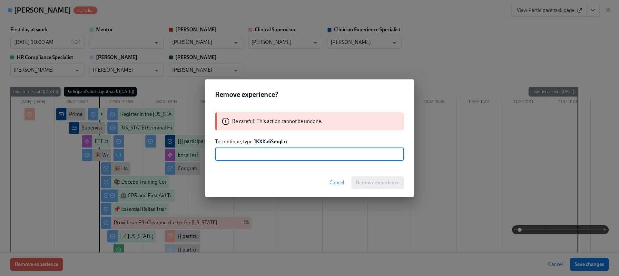
paste input "JKXKa6SmqLu"
type input "JKXKa6SmqLu"
click at [400, 180] on button "Remove experience" at bounding box center [377, 182] width 53 height 13
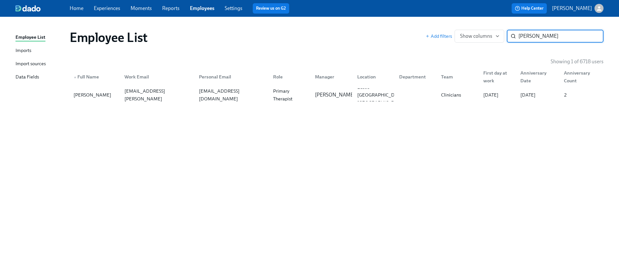
paste input "Taylor Holmes"
type input "Taylor Holmes"
click at [192, 95] on div "taylor.holmes@charliehealth.com" at bounding box center [158, 94] width 72 height 31
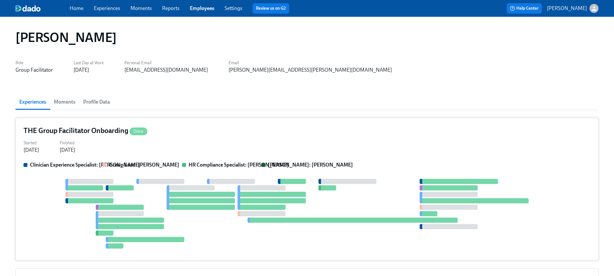
click at [121, 175] on div "Clinician Experience Specialist: Maggie Greenawalt Group Lead: Marlee Billingsl…" at bounding box center [307, 206] width 567 height 91
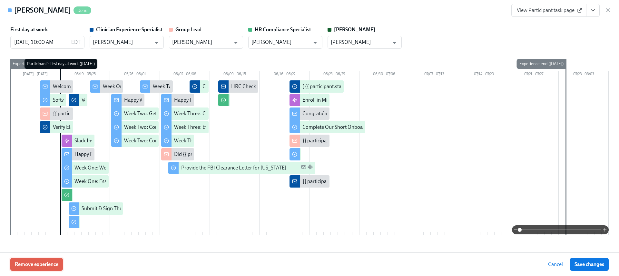
click at [51, 259] on button "Remove experience" at bounding box center [36, 264] width 53 height 13
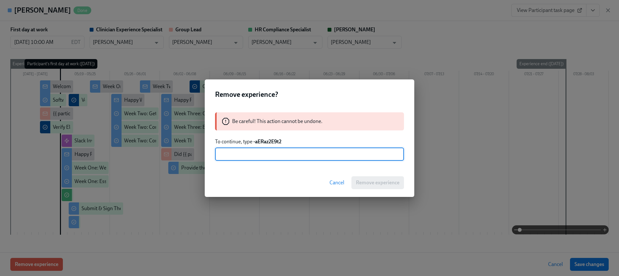
click at [271, 139] on strong "-aERaz2E9t2" at bounding box center [267, 141] width 28 height 6
paste input "aERaz2E9t2"
type input "-aERaz2E9t2"
click at [366, 182] on span "Remove experience" at bounding box center [378, 182] width 44 height 6
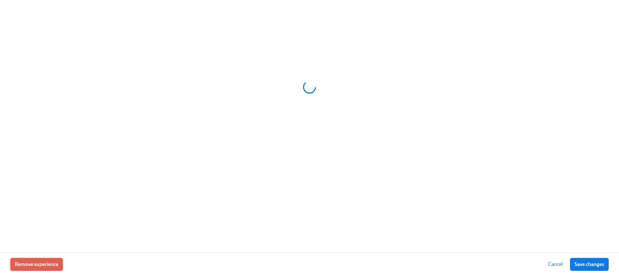
click at [28, 267] on span "Remove experience" at bounding box center [37, 264] width 44 height 6
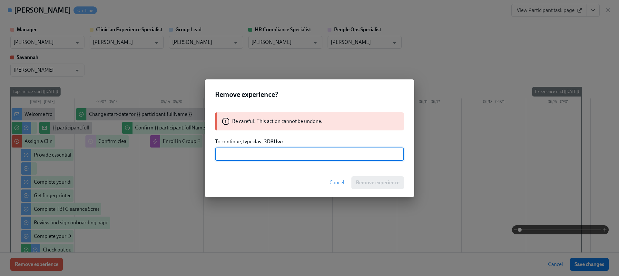
click at [279, 140] on strong "das_3D81Iwr" at bounding box center [268, 141] width 30 height 6
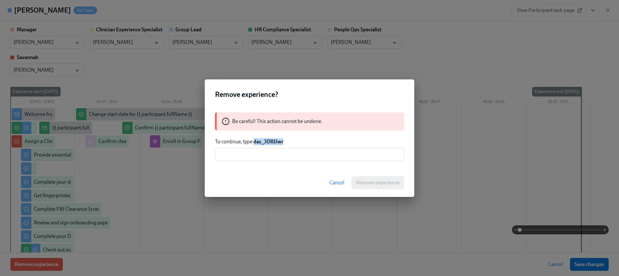
click at [279, 140] on strong "das_3D81Iwr" at bounding box center [268, 141] width 30 height 6
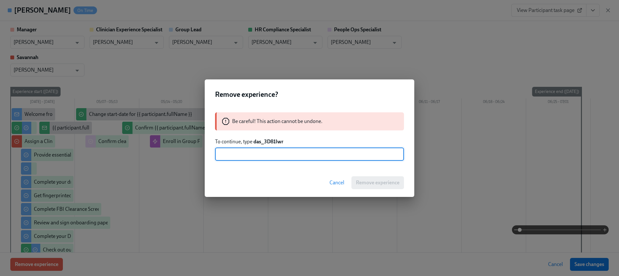
click at [289, 152] on input "text" at bounding box center [309, 154] width 189 height 13
paste input "das_3D81Iwr"
type input "das_3D81Iwr"
click at [357, 174] on div "Cancel Remove experience" at bounding box center [310, 182] width 210 height 28
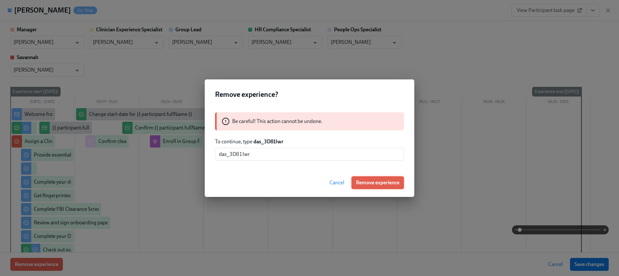
click at [362, 182] on span "Remove experience" at bounding box center [378, 182] width 44 height 6
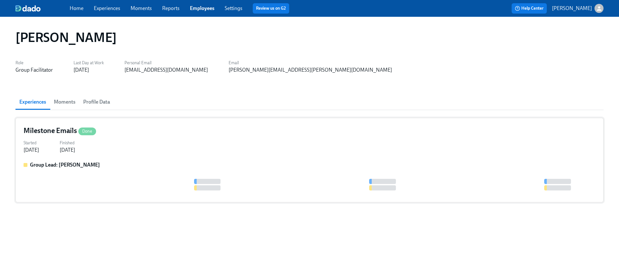
click at [226, 172] on div "Group Lead: Marlee Billingsley" at bounding box center [310, 177] width 572 height 33
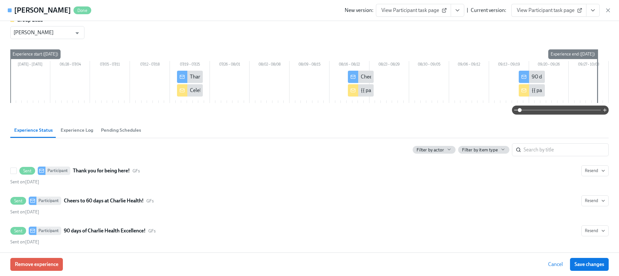
scroll to position [14, 0]
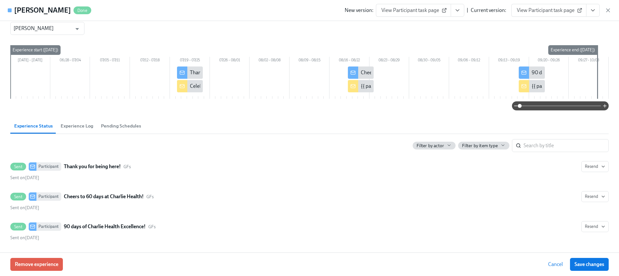
click at [609, 12] on icon "button" at bounding box center [607, 10] width 3 height 3
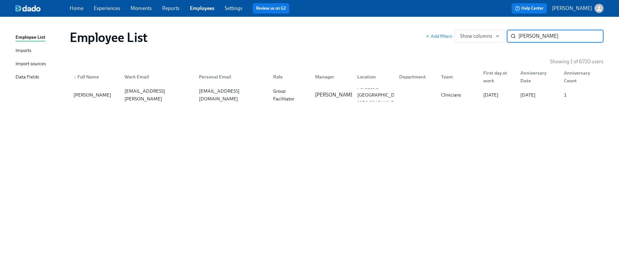
paste input "Maria Kingston"
type input "Maria Kingston"
click at [205, 102] on div "Maria Kingston maria.kingston@charliehealth.com mariagoldblatt@gmail.com Group …" at bounding box center [337, 95] width 534 height 18
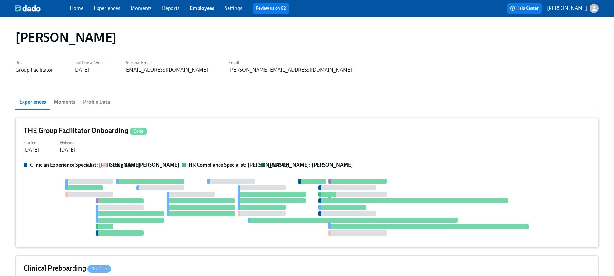
click at [75, 149] on div "Jul 09, 2025" at bounding box center [67, 149] width 15 height 7
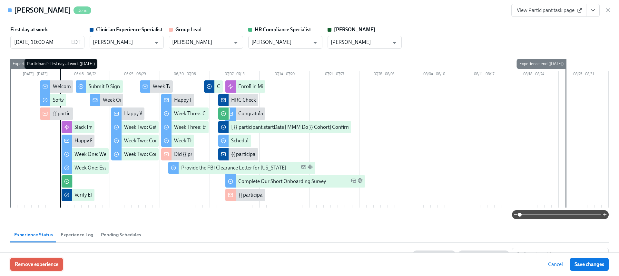
click at [35, 261] on span "Remove experience" at bounding box center [37, 264] width 44 height 6
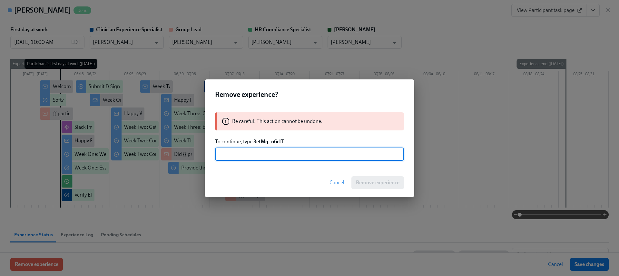
click at [266, 138] on strong "3etMg_n6cIT" at bounding box center [268, 141] width 30 height 6
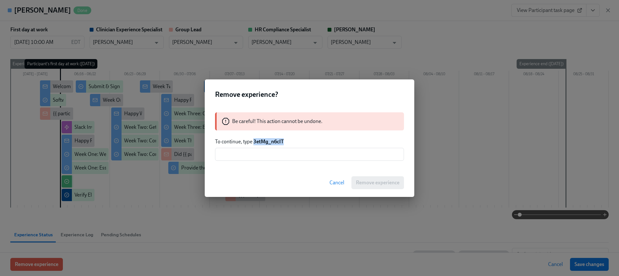
click at [266, 138] on strong "3etMg_n6cIT" at bounding box center [268, 141] width 30 height 6
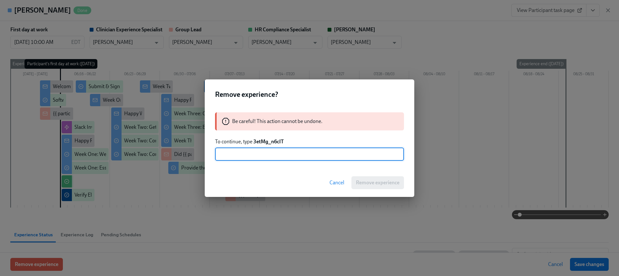
click at [266, 148] on input "text" at bounding box center [309, 154] width 189 height 13
paste input "3etMg_n6cIT"
type input "3etMg_n6cIT"
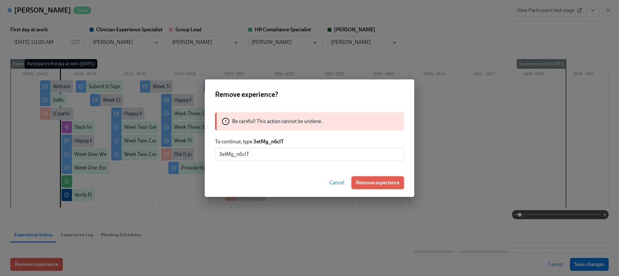
click at [373, 183] on span "Remove experience" at bounding box center [378, 182] width 44 height 6
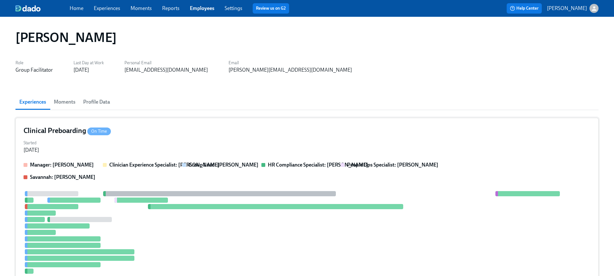
click at [159, 174] on div "Manager: Marlee Billingsley Clinician Experience Specialist: Keenan Nessl Group…" at bounding box center [307, 170] width 567 height 19
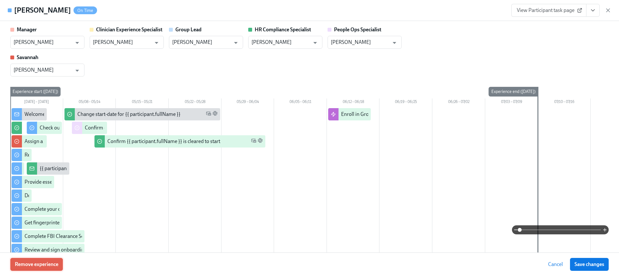
click at [50, 267] on button "Remove experience" at bounding box center [36, 264] width 53 height 13
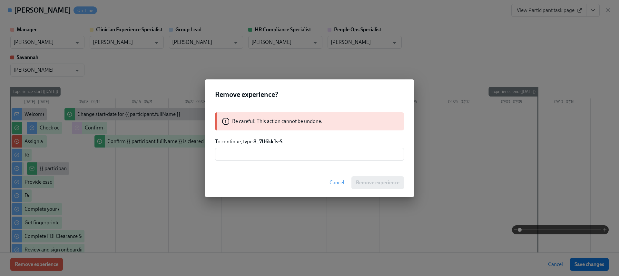
click at [268, 140] on strong "8_7U6kkJs-S" at bounding box center [267, 141] width 29 height 6
click at [272, 161] on div "Be careful! This action cannot be undone. To continue, type 8_7U6kkJs-S ​" at bounding box center [310, 136] width 210 height 64
click at [271, 158] on input "text" at bounding box center [309, 154] width 189 height 13
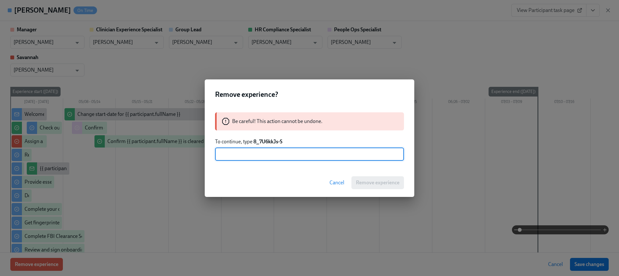
paste input "8_7U6kkJs"
type input "8_7U6kkJs-S"
click at [361, 182] on span "Remove experience" at bounding box center [378, 182] width 44 height 6
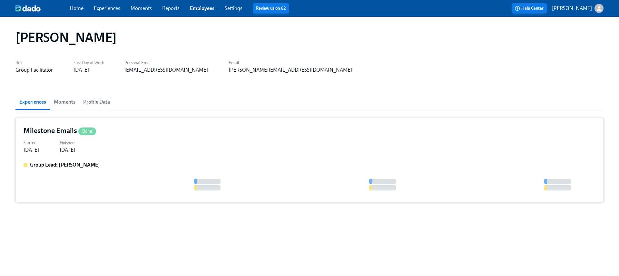
click at [161, 179] on div at bounding box center [310, 185] width 572 height 12
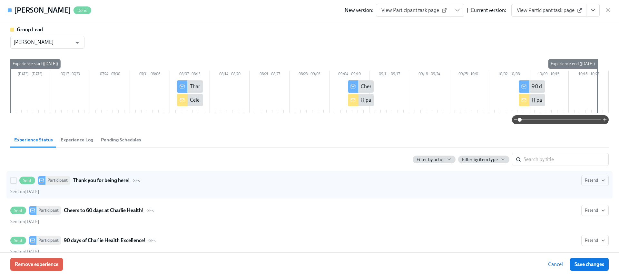
scroll to position [14, 0]
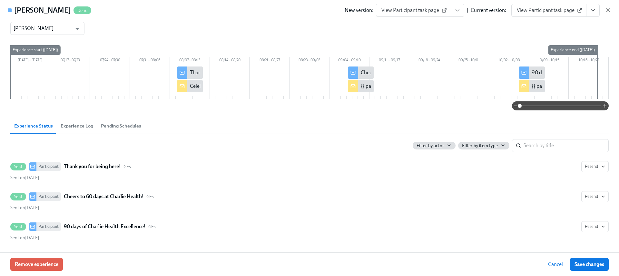
click at [607, 9] on icon "button" at bounding box center [607, 10] width 3 height 3
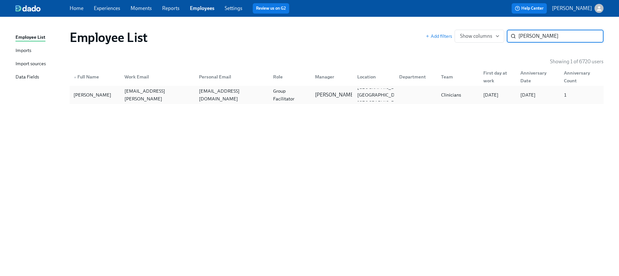
type input "Breanna Perry"
click at [265, 101] on div "Breanna Perry breanna.perry@charliehealth.com breannalshaw@gmail.com Group Faci…" at bounding box center [337, 95] width 534 height 18
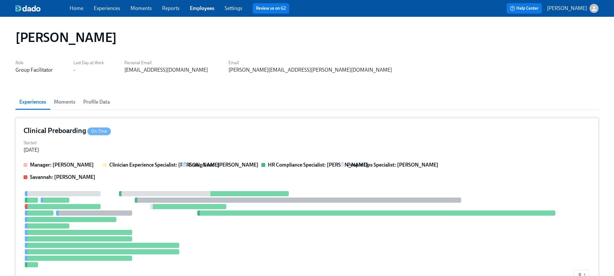
click at [114, 186] on div "Manager: Sarah Dunn Clinician Experience Specialist: Maggie Greenawalt Group Le…" at bounding box center [307, 222] width 567 height 122
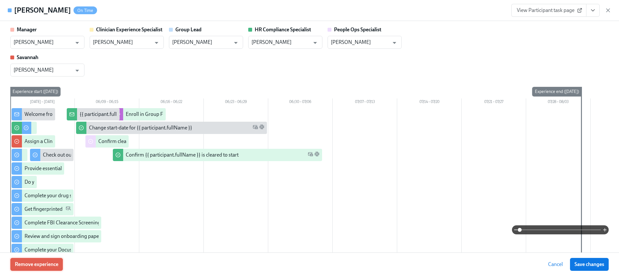
click at [42, 264] on span "Remove experience" at bounding box center [37, 264] width 44 height 6
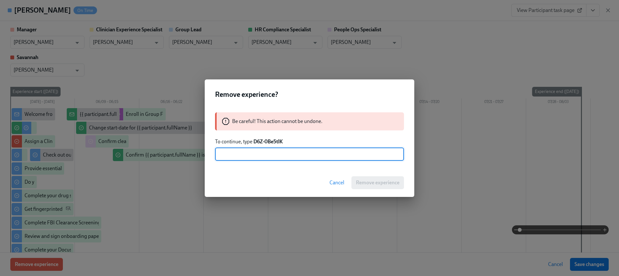
click at [268, 140] on strong "D6Z-0Be5tlK" at bounding box center [267, 141] width 29 height 6
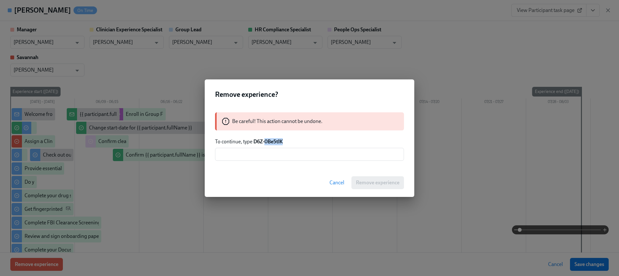
click at [268, 140] on strong "D6Z-0Be5tlK" at bounding box center [267, 141] width 29 height 6
click at [262, 153] on input "text" at bounding box center [309, 154] width 189 height 13
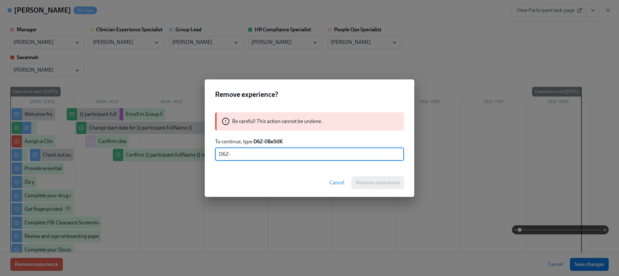
paste input "0Be5tlK"
type input "D6Z-0Be5tlK"
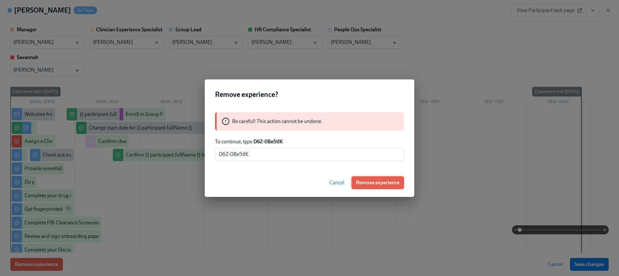
click at [366, 182] on span "Remove experience" at bounding box center [378, 182] width 44 height 6
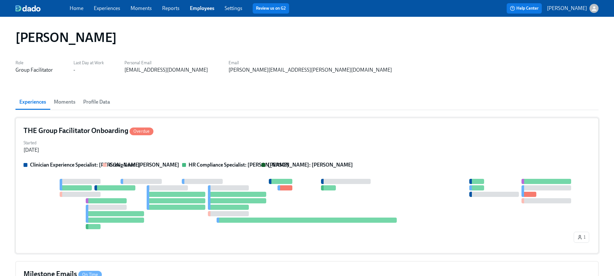
click at [178, 174] on div "Clinician Experience Specialist: Maggie Greenawalt Group Lead: Sarah Dunn HR Co…" at bounding box center [307, 203] width 567 height 84
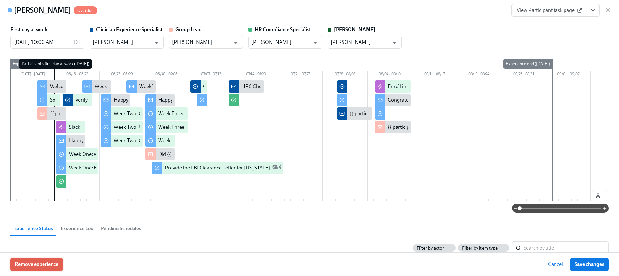
click at [38, 263] on span "Remove experience" at bounding box center [37, 264] width 44 height 6
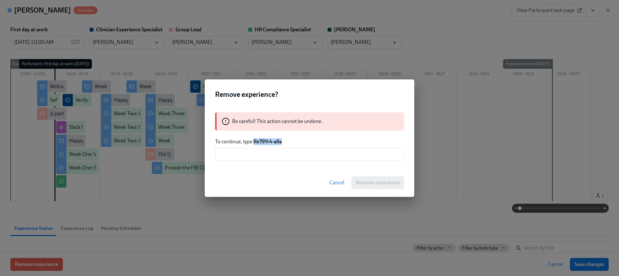
drag, startPoint x: 287, startPoint y: 142, endPoint x: 255, endPoint y: 140, distance: 32.3
click at [255, 140] on p "To continue, type Re79Yr4-a9a" at bounding box center [309, 141] width 189 height 7
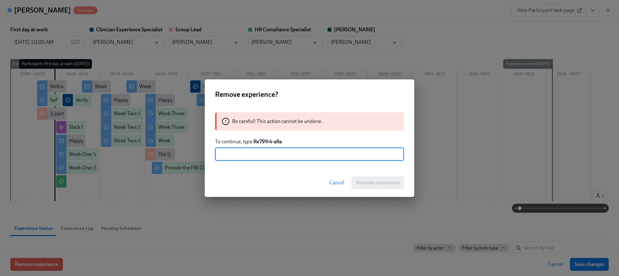
click at [267, 149] on input "text" at bounding box center [309, 154] width 189 height 13
paste input "Re79Yr4-a9a"
type input "Re79Yr4-a9a"
click at [372, 182] on span "Remove experience" at bounding box center [378, 182] width 44 height 6
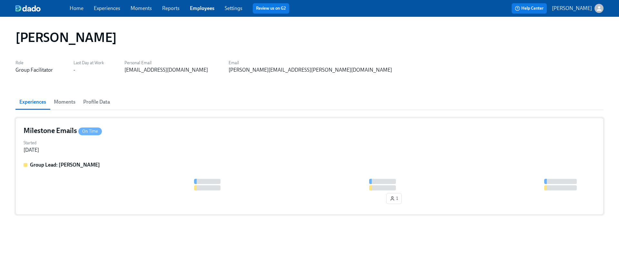
click at [104, 200] on div "1" at bounding box center [310, 193] width 572 height 28
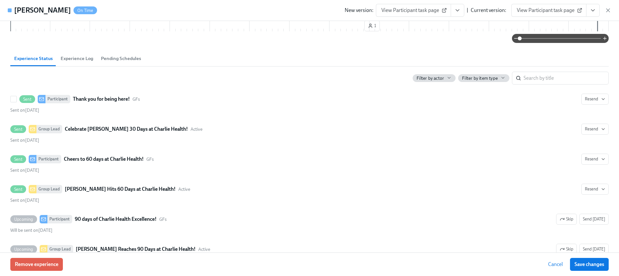
scroll to position [118, 0]
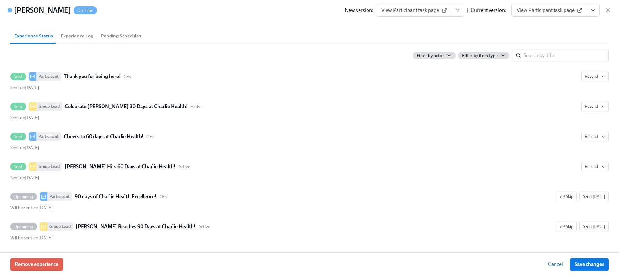
click at [31, 272] on div "Remove experience Cancel Save changes" at bounding box center [309, 264] width 619 height 24
click at [33, 267] on span "Remove experience" at bounding box center [37, 264] width 44 height 6
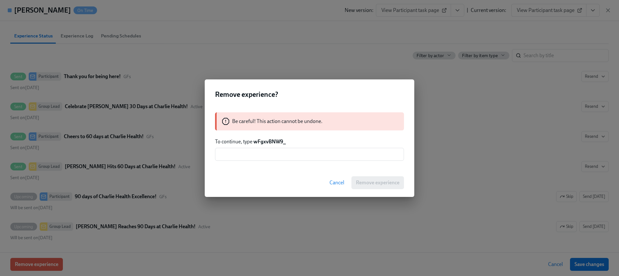
click at [265, 139] on strong "wFgxvBNW9_" at bounding box center [269, 141] width 33 height 6
click at [266, 148] on input "text" at bounding box center [309, 154] width 189 height 13
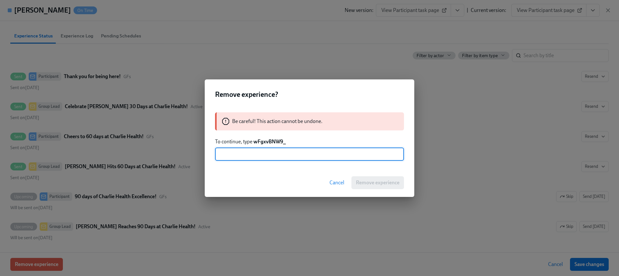
paste input "wFgxvBNW9_"
type input "wFgxvBNW9_"
click at [390, 178] on button "Remove experience" at bounding box center [377, 182] width 53 height 13
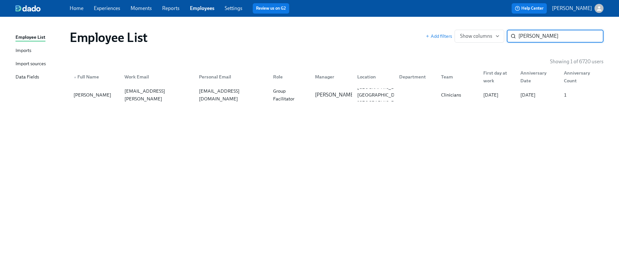
paste input "Elaina Donohoe"
type input "Elaina Donohoe"
click at [168, 95] on div "elaina.donohoe@charliehealth.com" at bounding box center [158, 94] width 72 height 31
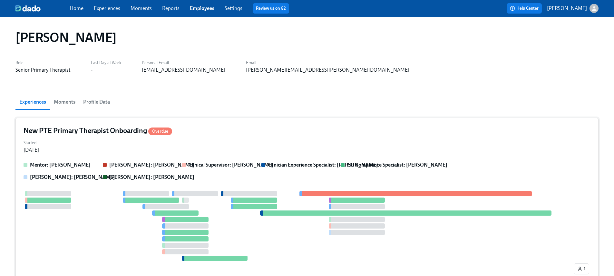
click at [140, 167] on strong "[PERSON_NAME]: [PERSON_NAME]" at bounding box center [151, 165] width 85 height 6
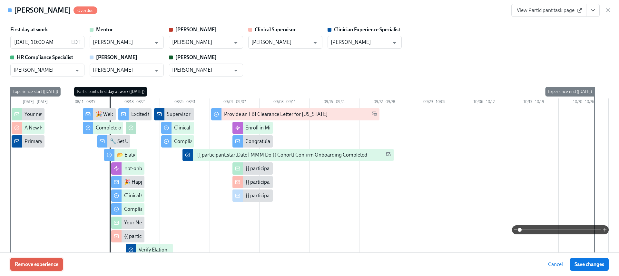
click at [50, 259] on button "Remove experience" at bounding box center [36, 264] width 53 height 13
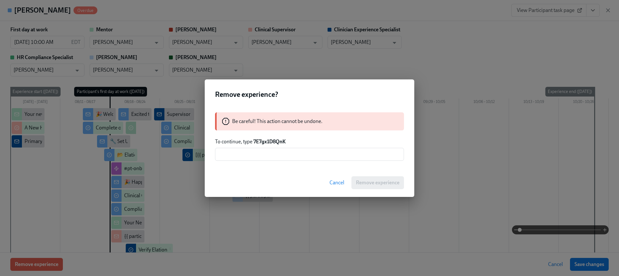
click at [269, 143] on strong "7E7gx1D8QnK" at bounding box center [269, 141] width 32 height 6
click at [269, 147] on div "Be careful! This action cannot be undone. To continue, type 7E7gx1D8QnK ​" at bounding box center [310, 136] width 210 height 64
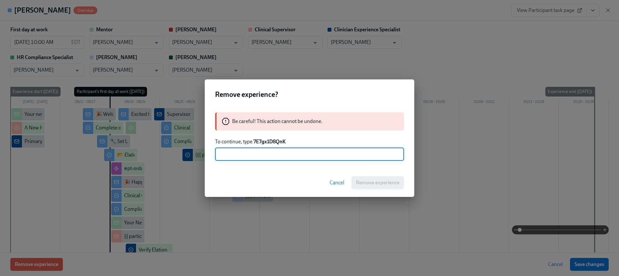
click at [272, 150] on input "text" at bounding box center [309, 154] width 189 height 13
paste input "7E7gx1D8QnK"
type input "7E7gx1D8QnK"
drag, startPoint x: 356, startPoint y: 182, endPoint x: 347, endPoint y: 182, distance: 9.4
click at [356, 182] on span "Remove experience" at bounding box center [378, 182] width 44 height 6
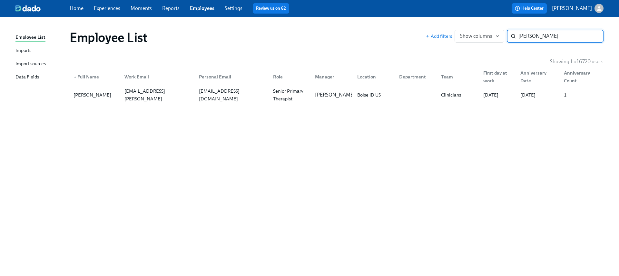
paste input "Alexandra Timoshenko"
type input "Alexandra Timoshenko"
click at [218, 95] on div "alexandratimoshenko.at@gmail.com" at bounding box center [232, 94] width 72 height 23
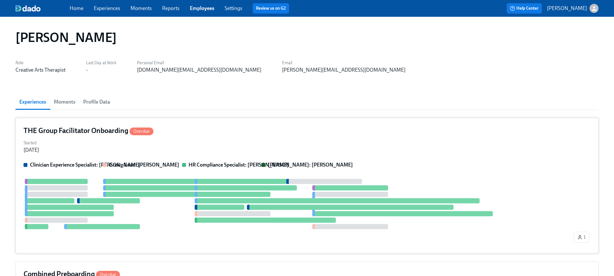
click at [94, 159] on div "THE Group Facilitator Onboarding Overdue Started Mar 04, 2025 Clinician Experie…" at bounding box center [306, 185] width 583 height 135
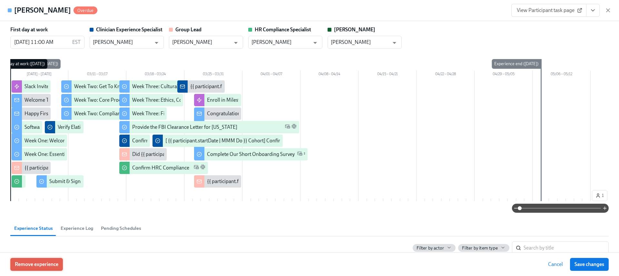
click at [40, 262] on span "Remove experience" at bounding box center [37, 264] width 44 height 6
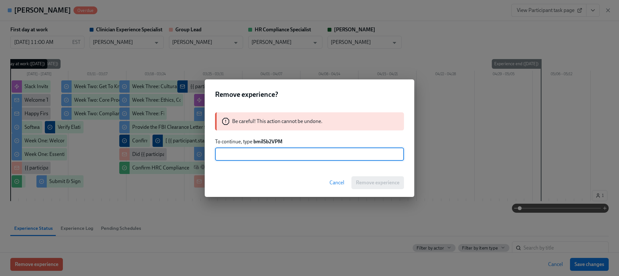
click at [259, 142] on strong "bmilSb2VPM" at bounding box center [267, 141] width 29 height 6
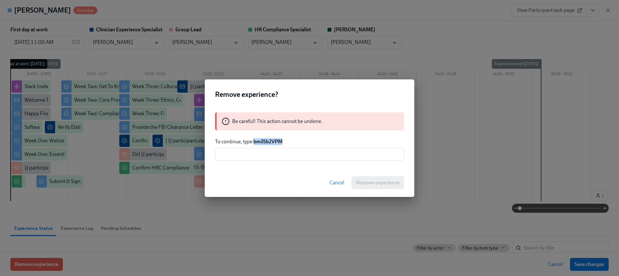
click at [259, 142] on strong "bmilSb2VPM" at bounding box center [267, 141] width 29 height 6
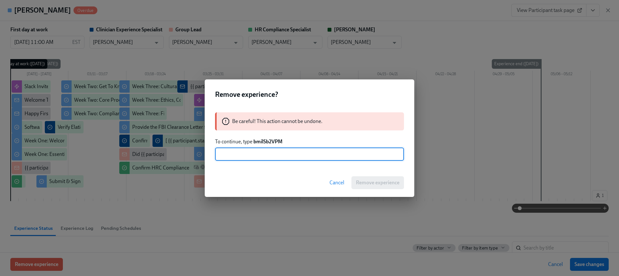
click at [260, 155] on input "text" at bounding box center [309, 154] width 189 height 13
paste input "bmilSb2VPM"
type input "bmilSb2VPM"
click at [364, 182] on span "Remove experience" at bounding box center [378, 182] width 44 height 6
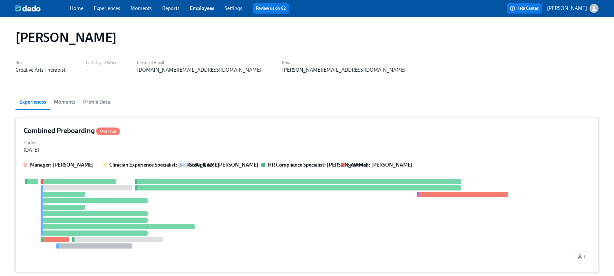
click at [157, 201] on div at bounding box center [298, 214] width 549 height 70
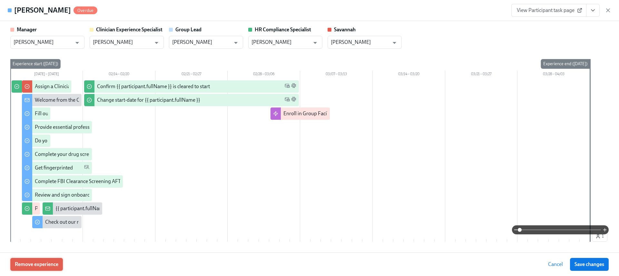
click at [51, 262] on span "Remove experience" at bounding box center [37, 264] width 44 height 6
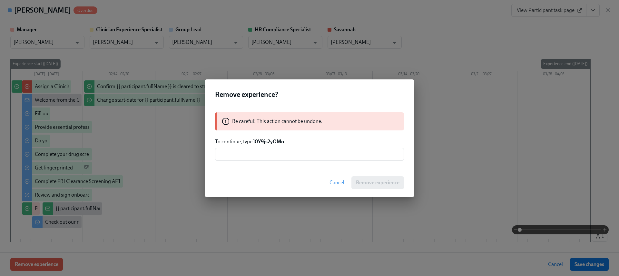
click at [260, 142] on strong "l0Y9js2yOMo" at bounding box center [268, 141] width 31 height 6
drag, startPoint x: 260, startPoint y: 153, endPoint x: 279, endPoint y: 159, distance: 19.8
click at [260, 153] on input "text" at bounding box center [309, 154] width 189 height 13
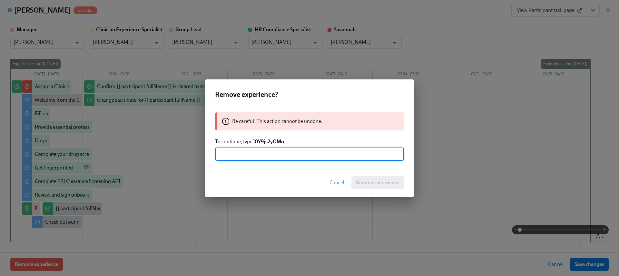
paste input "l0Y9js2yOMo"
type input "l0Y9js2yOMo"
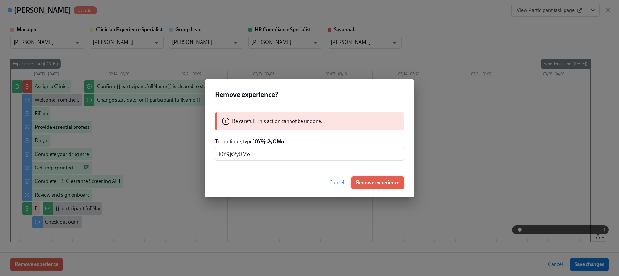
click at [367, 179] on span "Remove experience" at bounding box center [378, 182] width 44 height 6
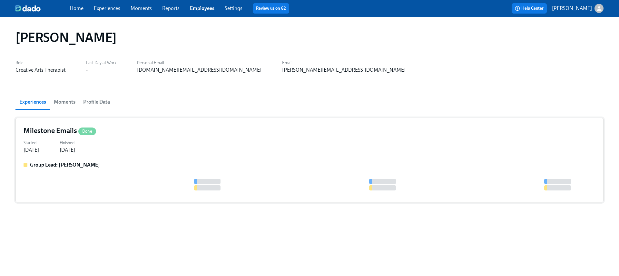
click at [97, 182] on div at bounding box center [310, 185] width 572 height 12
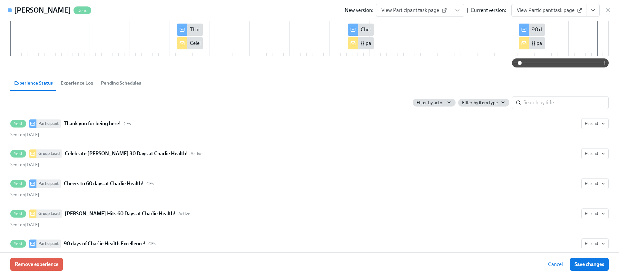
scroll to position [104, 0]
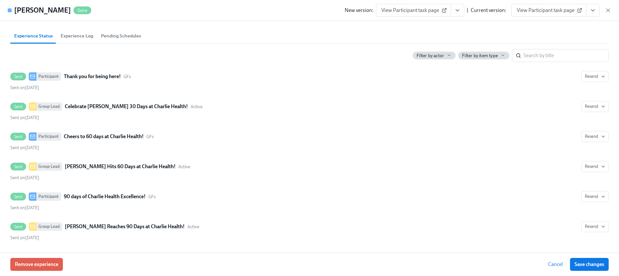
click at [604, 10] on div "New version: View Participant task page | Current version: View Participant tas…" at bounding box center [478, 10] width 267 height 13
click at [605, 10] on icon "button" at bounding box center [608, 10] width 6 height 6
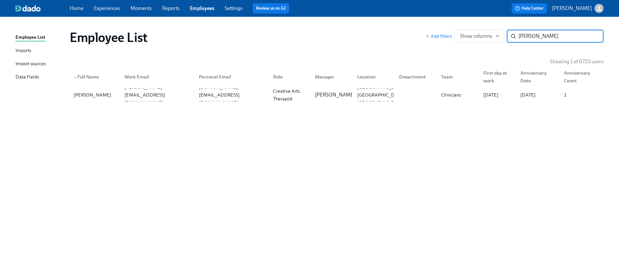
paste input "Marie Freelon"
type input "Marie Freelon"
click at [289, 96] on div "Group Facilitator" at bounding box center [290, 94] width 39 height 15
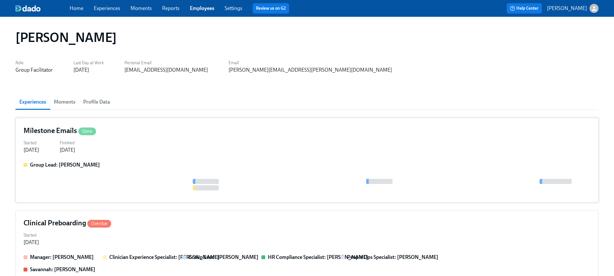
click at [93, 169] on div "Group Lead: Itoro Udoeyop" at bounding box center [307, 177] width 567 height 33
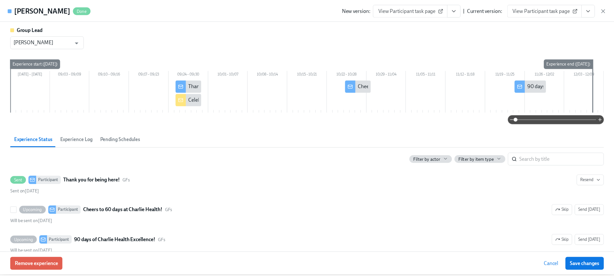
scroll to position [21, 0]
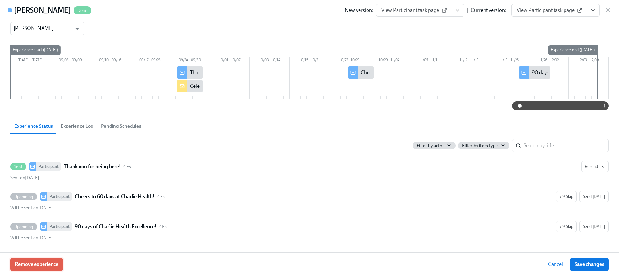
click at [36, 260] on button "Remove experience" at bounding box center [36, 264] width 53 height 13
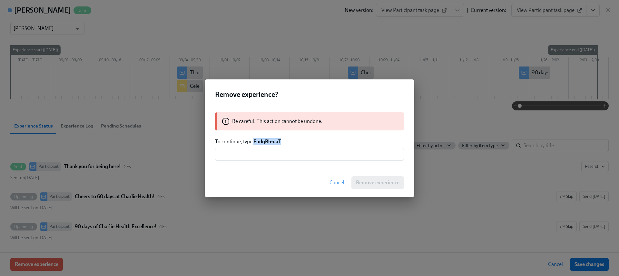
drag, startPoint x: 282, startPoint y: 141, endPoint x: 254, endPoint y: 144, distance: 28.5
click at [254, 144] on p "To continue, type FudgBb-uaT" at bounding box center [309, 141] width 189 height 7
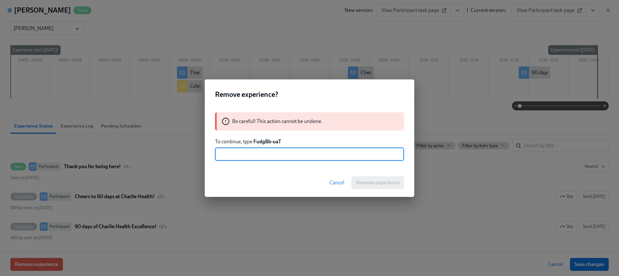
click at [261, 149] on input "text" at bounding box center [309, 154] width 189 height 13
paste input "FudgBb-uaT"
type input "FudgBb-uaT"
click at [369, 177] on button "Remove experience" at bounding box center [377, 182] width 53 height 13
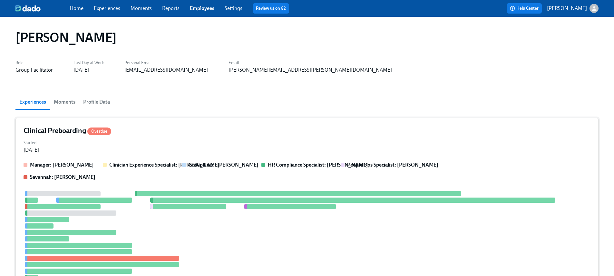
click at [152, 213] on div at bounding box center [298, 235] width 549 height 89
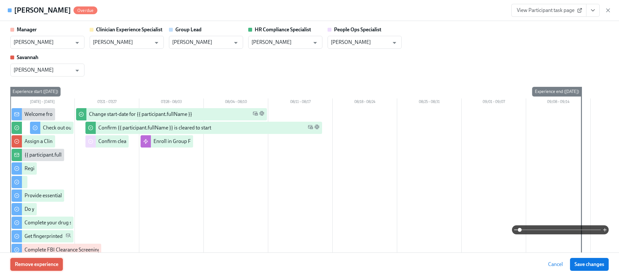
click at [45, 267] on span "Remove experience" at bounding box center [37, 264] width 44 height 6
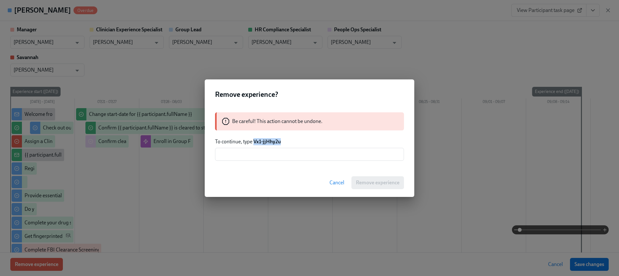
drag, startPoint x: 280, startPoint y: 142, endPoint x: 254, endPoint y: 143, distance: 25.8
click at [254, 143] on strong "Vx1-jjHhy2u" at bounding box center [266, 141] width 27 height 6
click at [277, 155] on input "text" at bounding box center [309, 154] width 189 height 13
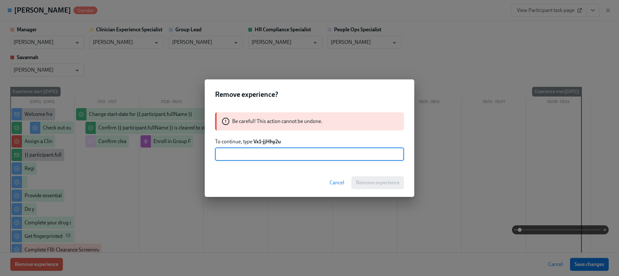
paste input "Vx1-jjHhy2u"
type input "Vx1-jjHhy2u"
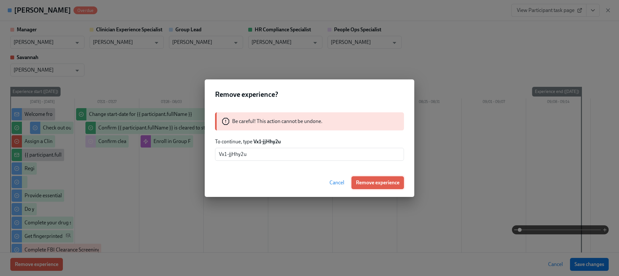
click at [364, 185] on span "Remove experience" at bounding box center [378, 182] width 44 height 6
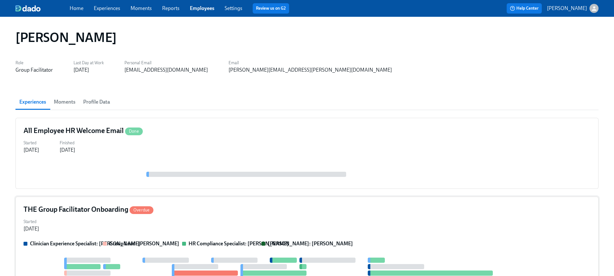
click at [107, 220] on div "Started Jul 28, 2025" at bounding box center [307, 224] width 567 height 15
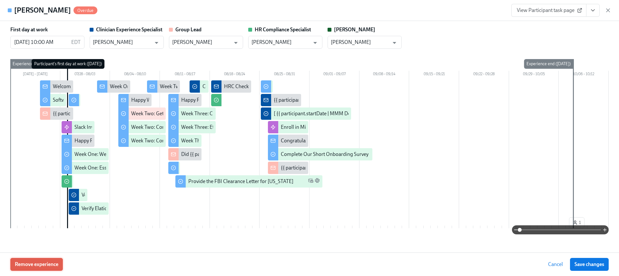
click at [22, 266] on span "Remove experience" at bounding box center [37, 264] width 44 height 6
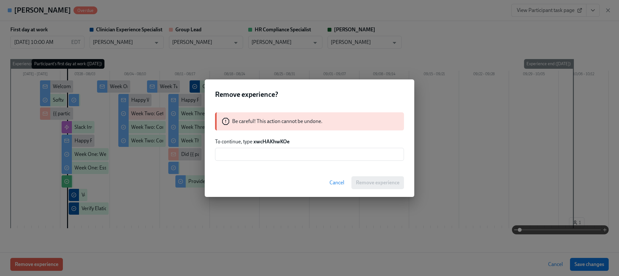
click at [275, 136] on div "Be careful! This action cannot be undone. To continue, type xwcHAKhwKOe ​" at bounding box center [310, 136] width 210 height 64
click at [273, 140] on strong "xwcHAKhwKOe" at bounding box center [271, 141] width 36 height 6
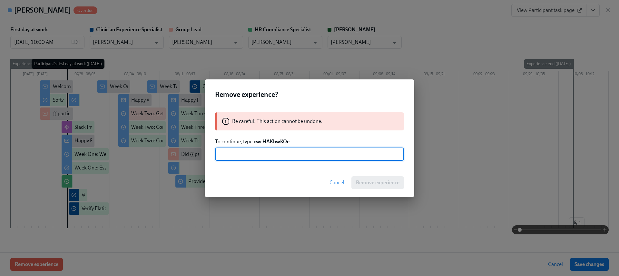
click at [271, 153] on input "text" at bounding box center [309, 154] width 189 height 13
paste input "xwcHAKhwKOe"
type input "xwcHAKhwKOe"
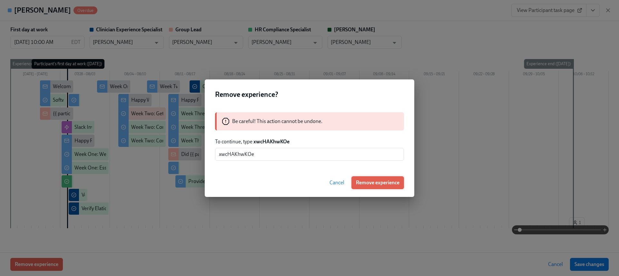
click at [362, 181] on span "Remove experience" at bounding box center [378, 182] width 44 height 6
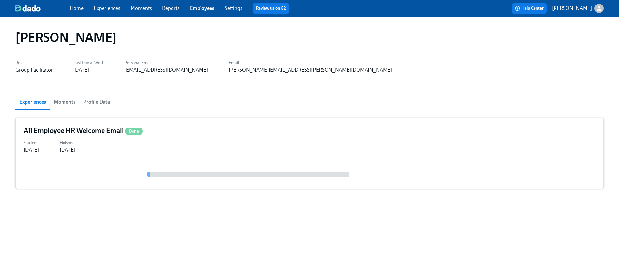
click at [198, 166] on div at bounding box center [310, 170] width 572 height 19
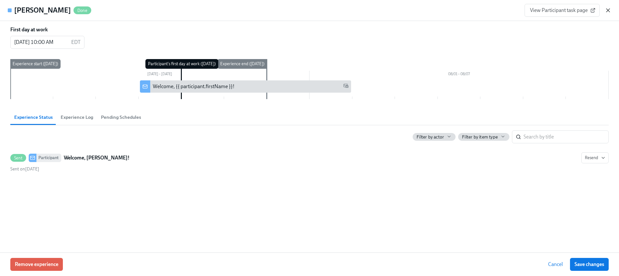
click at [607, 10] on icon "button" at bounding box center [607, 10] width 3 height 3
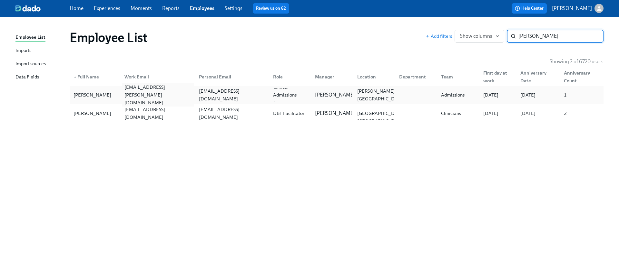
type input "Kayla Smith"
click at [180, 99] on div "kayla.smith@charliehealth.com" at bounding box center [156, 94] width 74 height 13
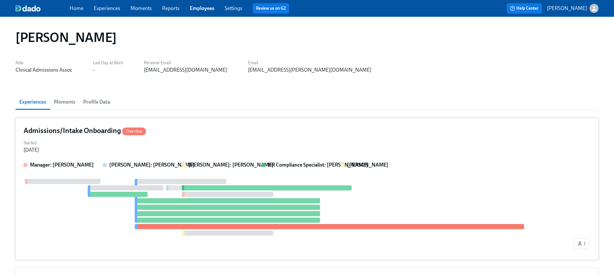
click at [146, 153] on div "Started Oct 30, 2024" at bounding box center [307, 145] width 567 height 15
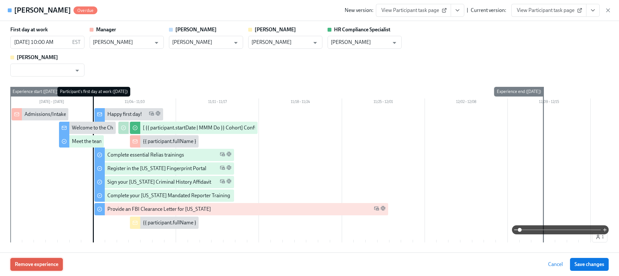
click at [49, 258] on button "Remove experience" at bounding box center [36, 264] width 53 height 13
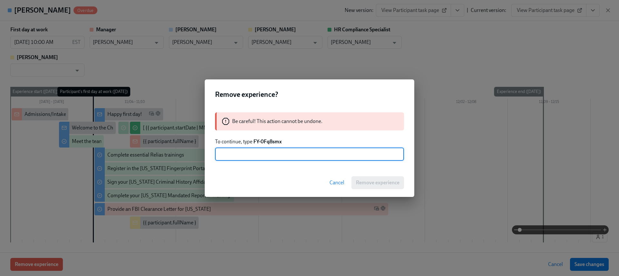
click at [268, 139] on strong "FY-0Fq8smx" at bounding box center [267, 141] width 28 height 6
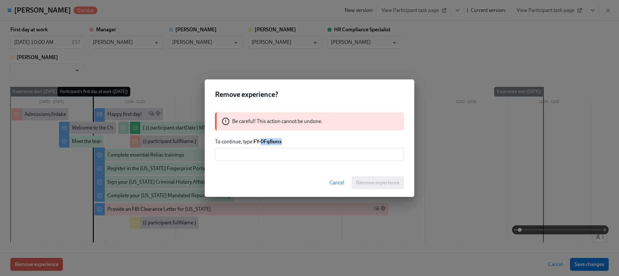
click at [268, 139] on strong "FY-0Fq8smx" at bounding box center [267, 141] width 28 height 6
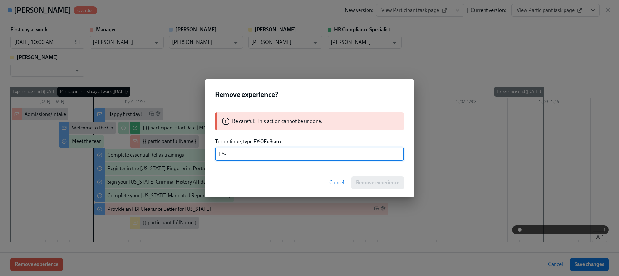
paste input "0Fq8smx"
type input "FY-0Fq8smx"
click at [366, 183] on span "Remove experience" at bounding box center [378, 182] width 44 height 6
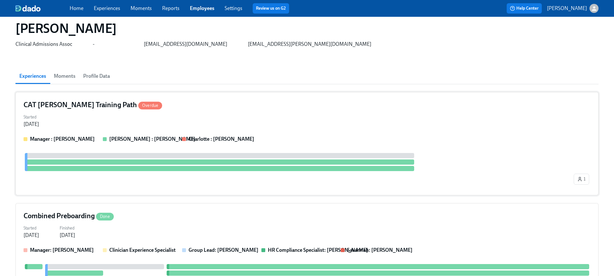
scroll to position [55, 0]
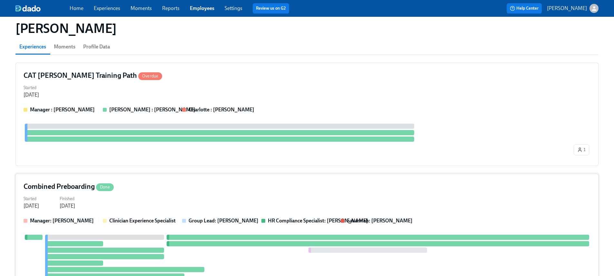
click at [117, 208] on div "Started Oct 16, 2024 Finished Oct 30, 2024" at bounding box center [307, 201] width 567 height 15
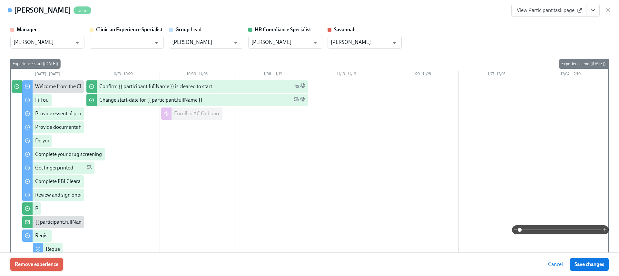
click at [46, 263] on span "Remove experience" at bounding box center [37, 264] width 44 height 6
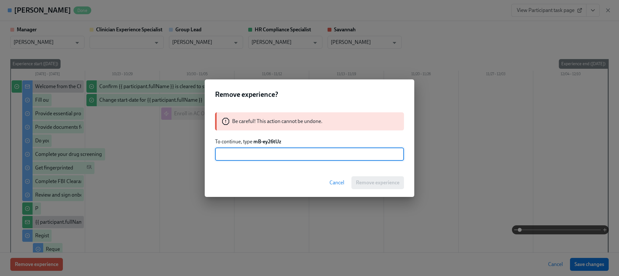
click at [277, 140] on strong "mB-ey26tUz" at bounding box center [267, 141] width 28 height 6
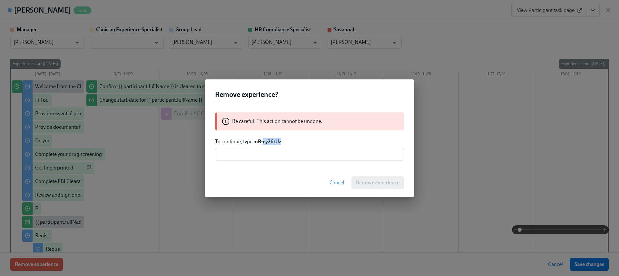
click at [277, 140] on strong "mB-ey26tUz" at bounding box center [267, 141] width 28 height 6
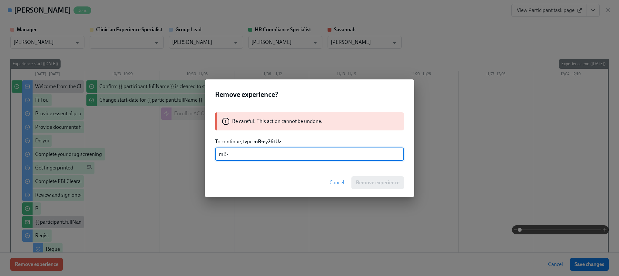
paste input "ey26tUz"
type input "mB-ey26tUz"
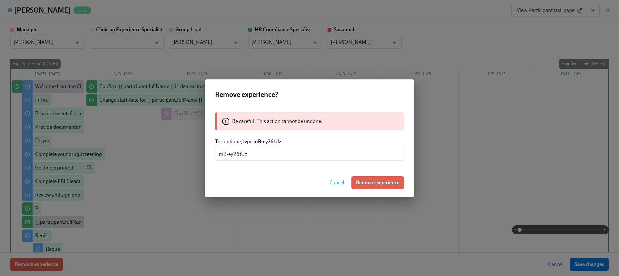
click at [369, 189] on div "Cancel Remove experience" at bounding box center [310, 182] width 210 height 28
click at [369, 188] on button "Remove experience" at bounding box center [377, 182] width 53 height 13
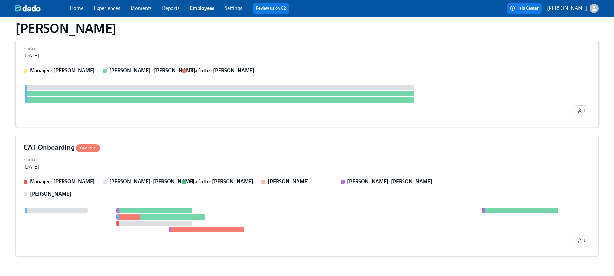
scroll to position [98, 0]
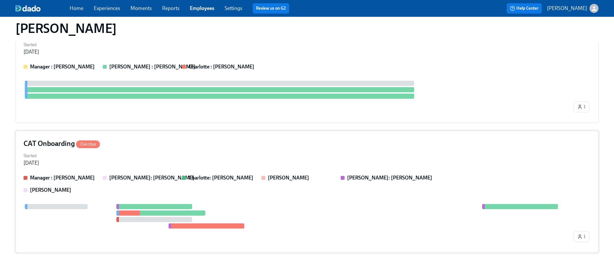
click at [168, 187] on div "Manager : Ari Abu Annie: Annie Thacker Charlotte: Annie Thacker Juliette Meliss…" at bounding box center [307, 183] width 567 height 19
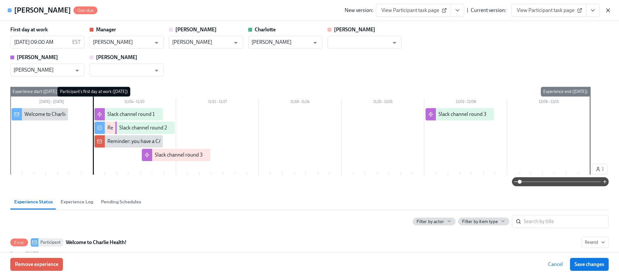
click at [608, 7] on icon "button" at bounding box center [608, 10] width 6 height 6
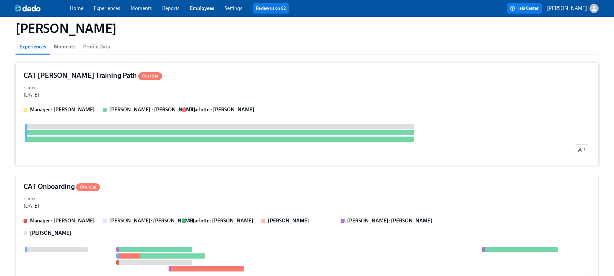
scroll to position [0, 0]
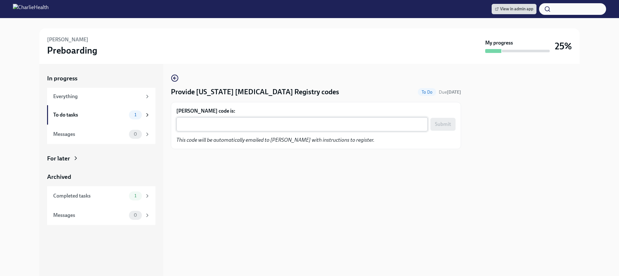
click at [225, 125] on textarea "Kierra Cheathem's code is:" at bounding box center [302, 124] width 244 height 8
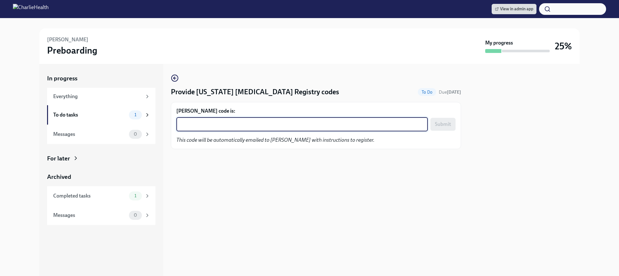
paste textarea "I5XPXL11ONJN"
type textarea "I5XPXL11ONJN"
click at [440, 124] on span "Submit" at bounding box center [443, 124] width 16 height 6
